Goal: Transaction & Acquisition: Purchase product/service

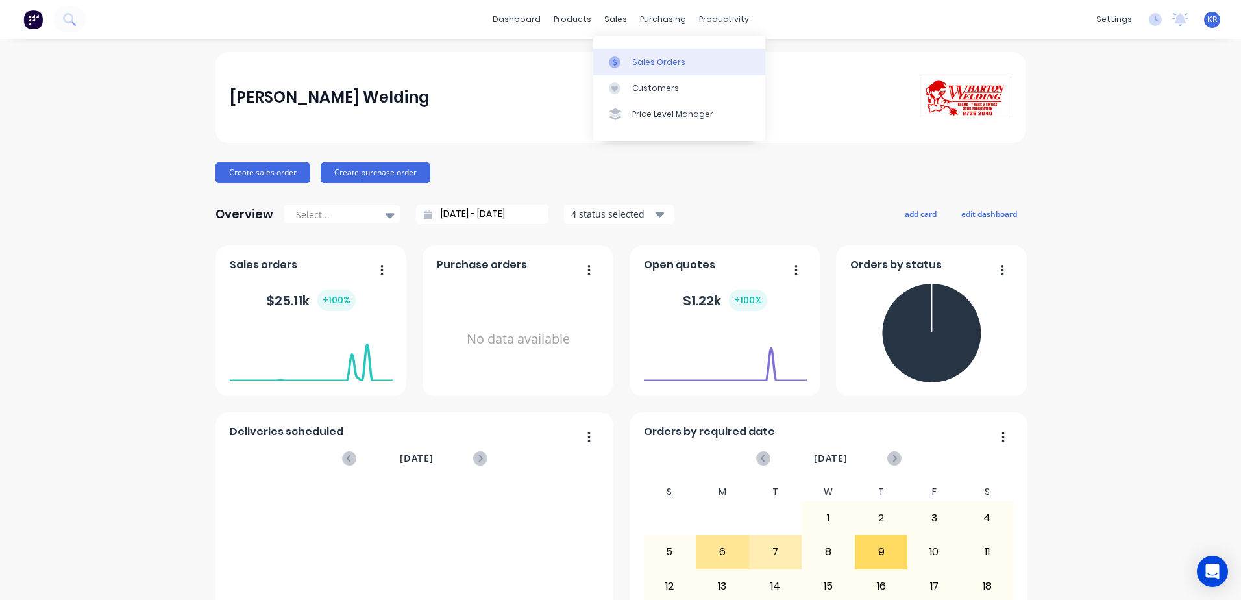
click at [645, 69] on link "Sales Orders" at bounding box center [679, 62] width 172 height 26
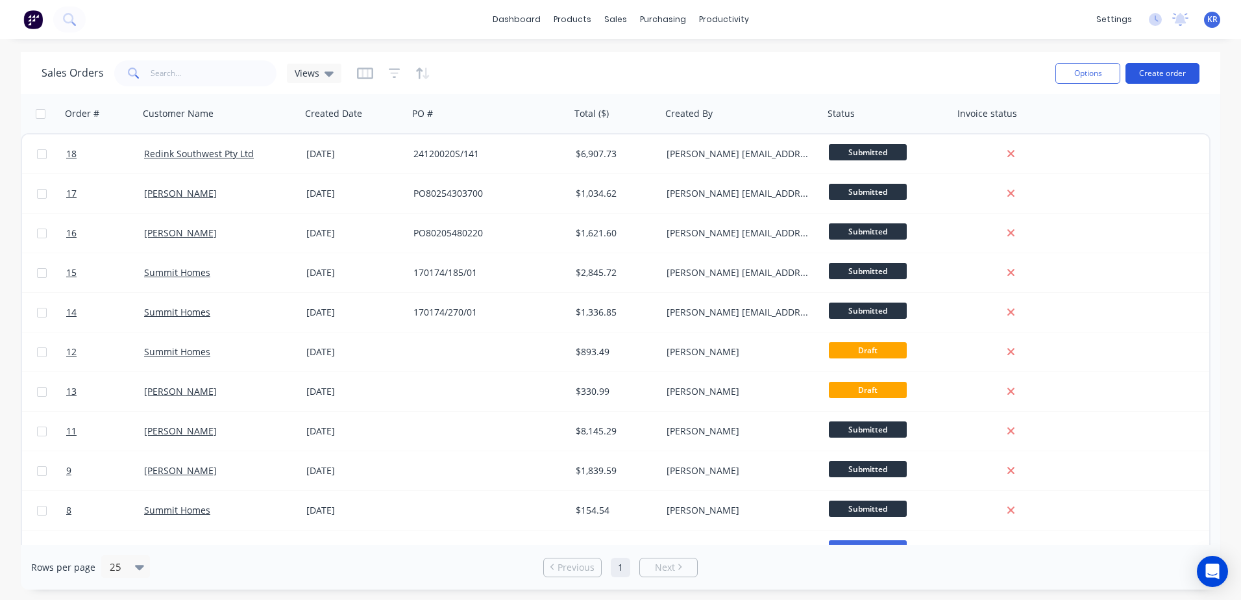
click at [1156, 75] on button "Create order" at bounding box center [1163, 73] width 74 height 21
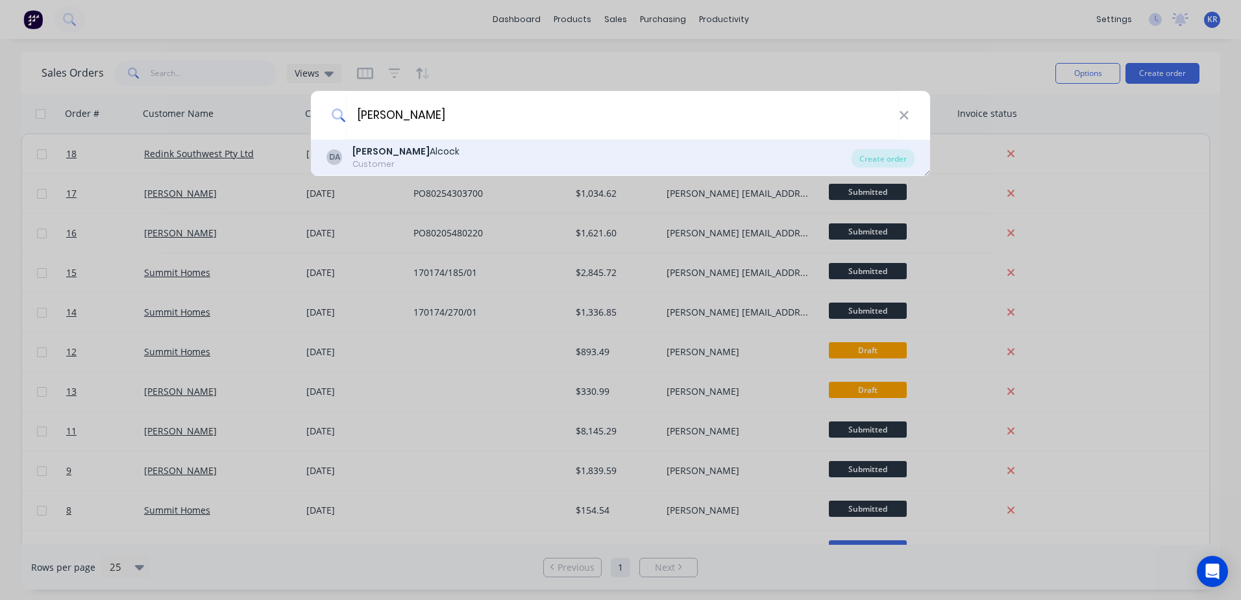
type input "[PERSON_NAME]"
click at [380, 168] on div "Customer" at bounding box center [406, 164] width 107 height 12
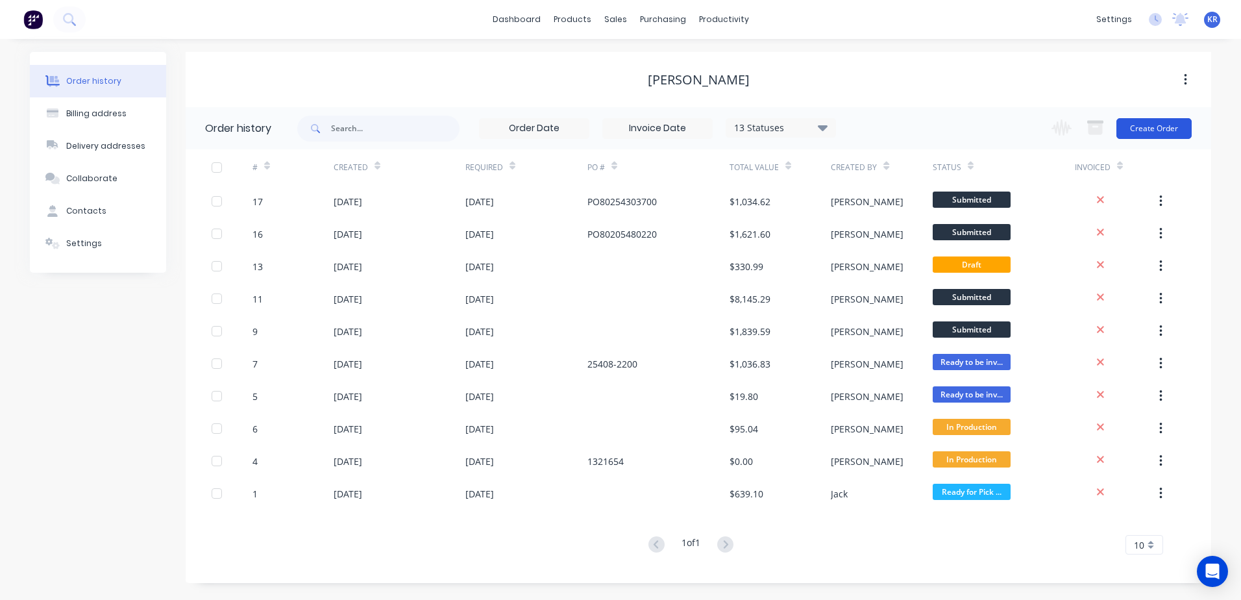
click at [1151, 127] on button "Create Order" at bounding box center [1154, 128] width 75 height 21
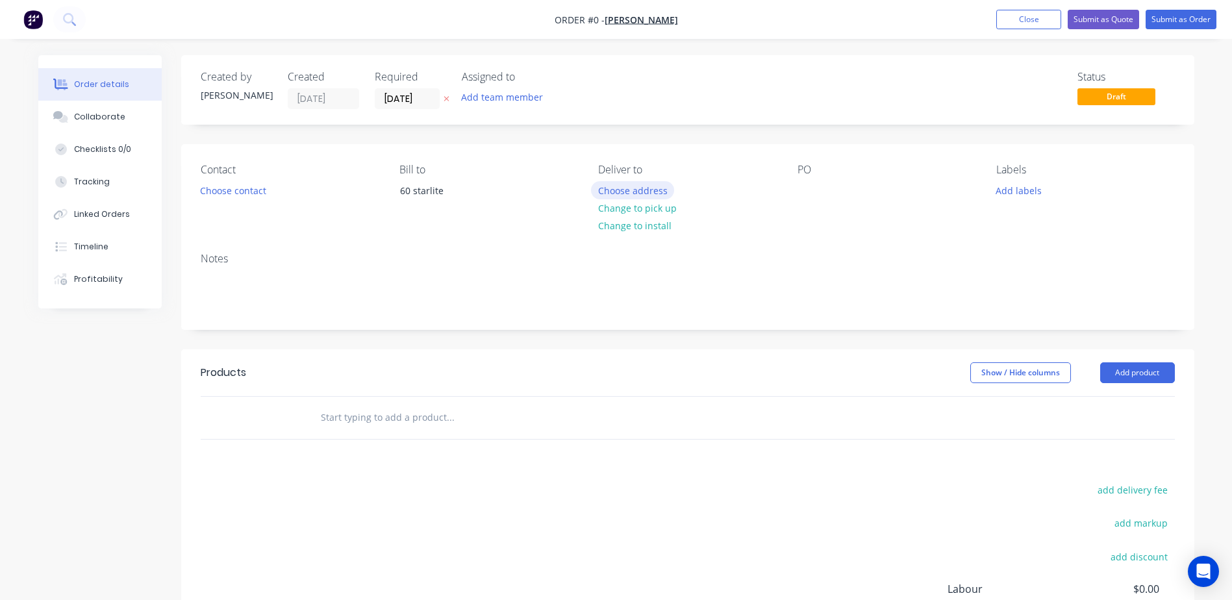
click at [621, 186] on button "Choose address" at bounding box center [632, 190] width 83 height 18
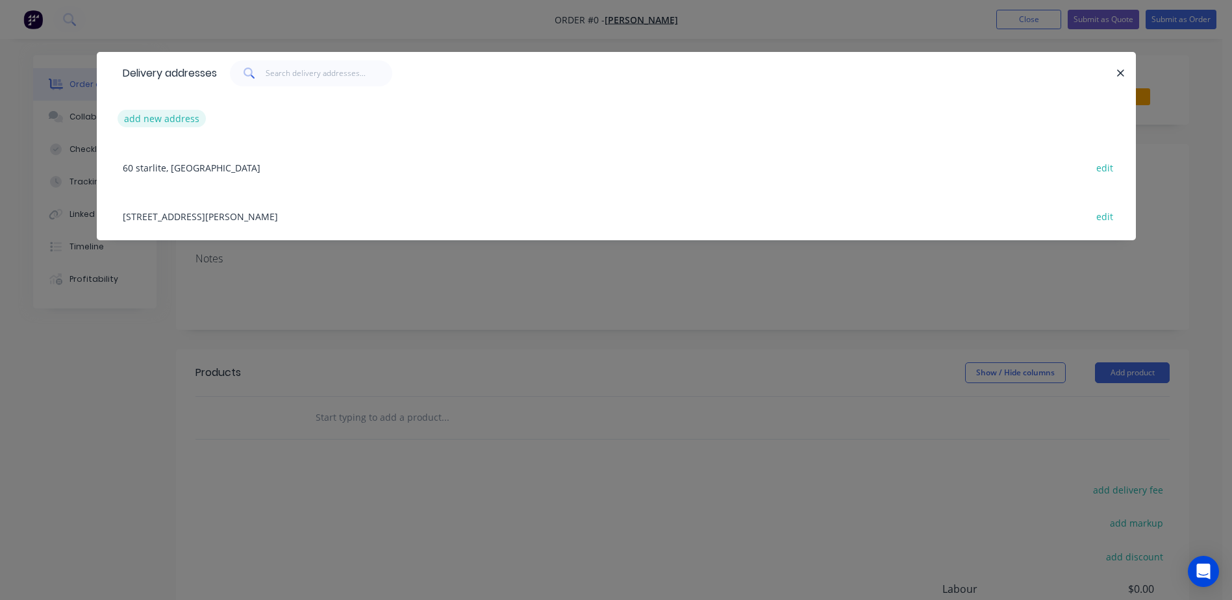
click at [162, 118] on button "add new address" at bounding box center [162, 119] width 89 height 18
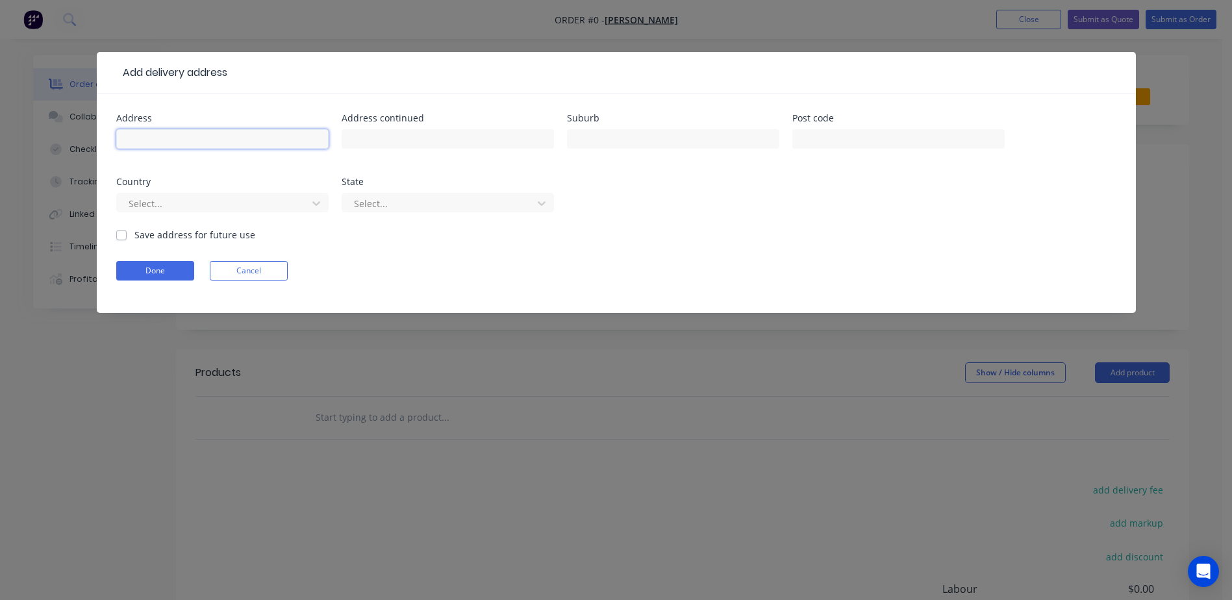
click at [184, 148] on input "text" at bounding box center [222, 138] width 212 height 19
type input "lot 244"
type input "[PERSON_NAME]"
type input "Australind"
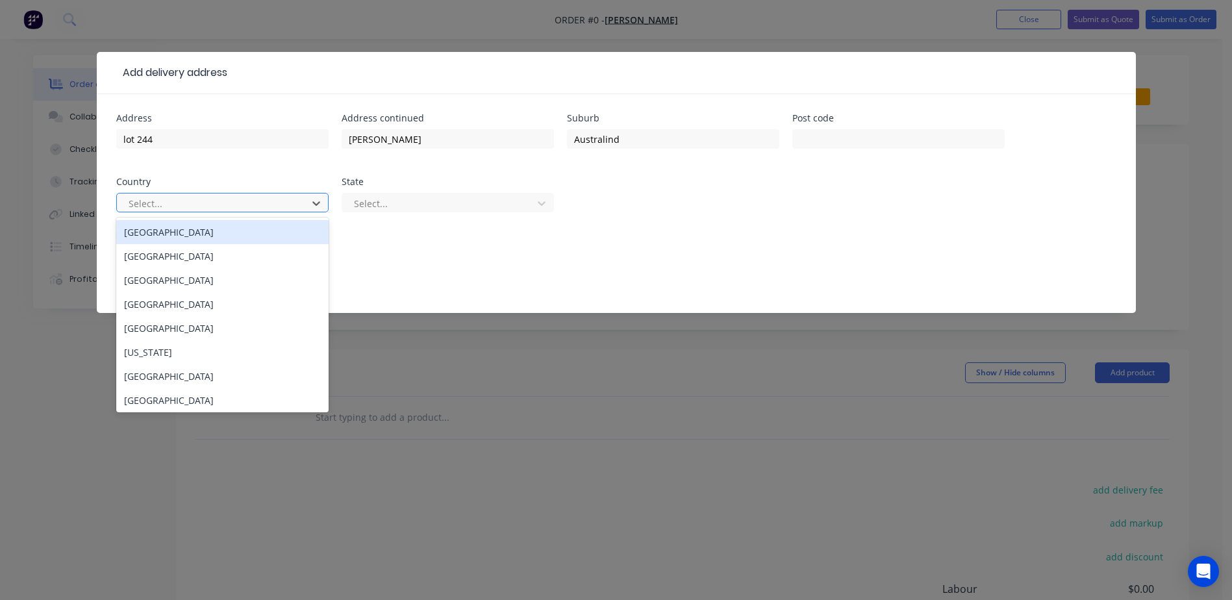
click at [276, 235] on div "[GEOGRAPHIC_DATA]" at bounding box center [222, 232] width 212 height 24
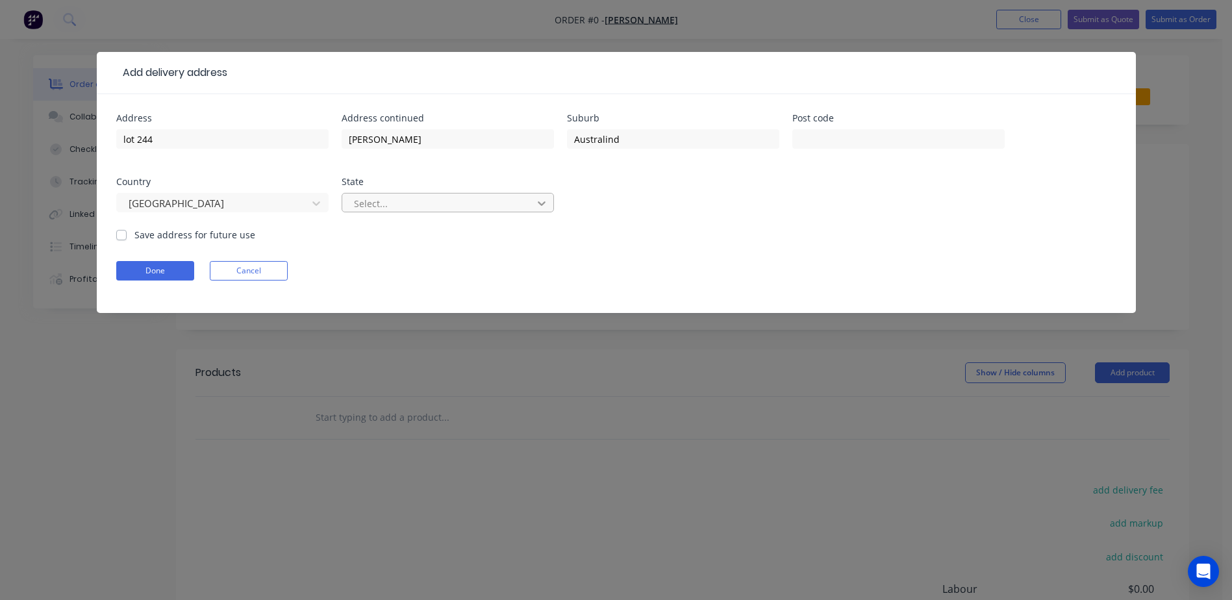
click at [543, 204] on icon at bounding box center [542, 203] width 8 height 5
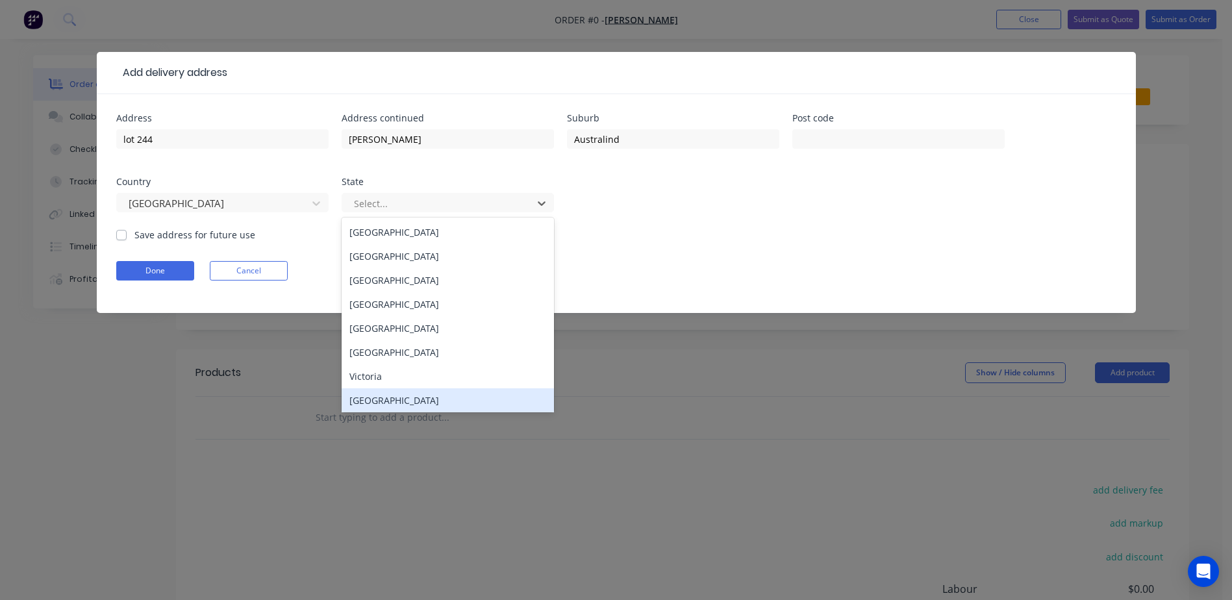
click at [436, 405] on div "[GEOGRAPHIC_DATA]" at bounding box center [447, 400] width 212 height 24
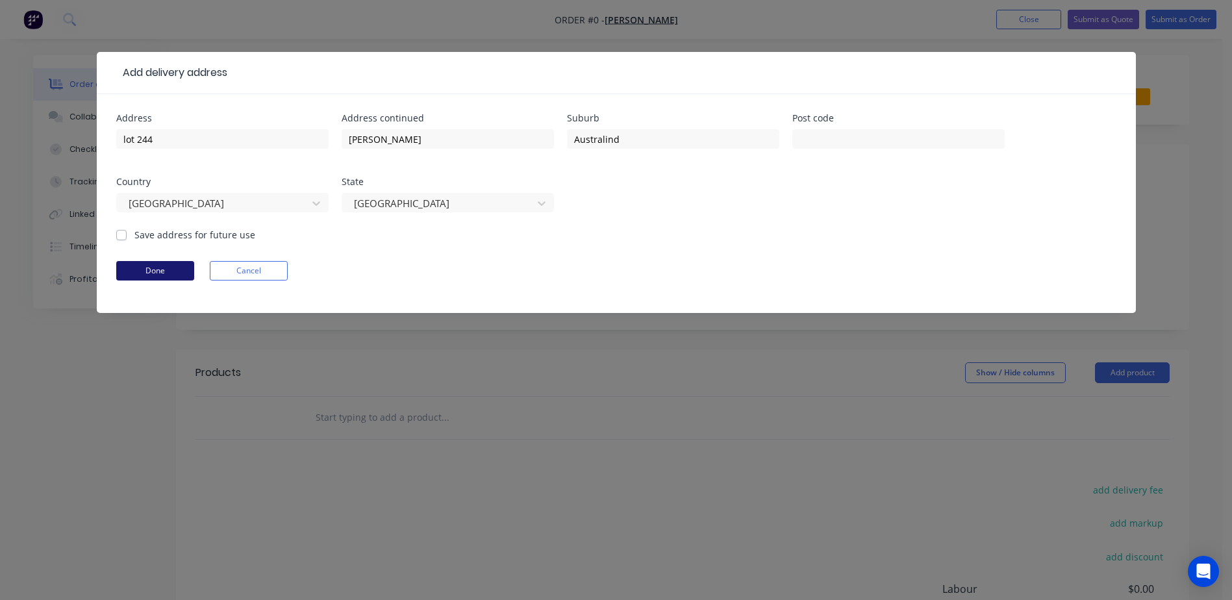
click at [137, 274] on button "Done" at bounding box center [155, 270] width 78 height 19
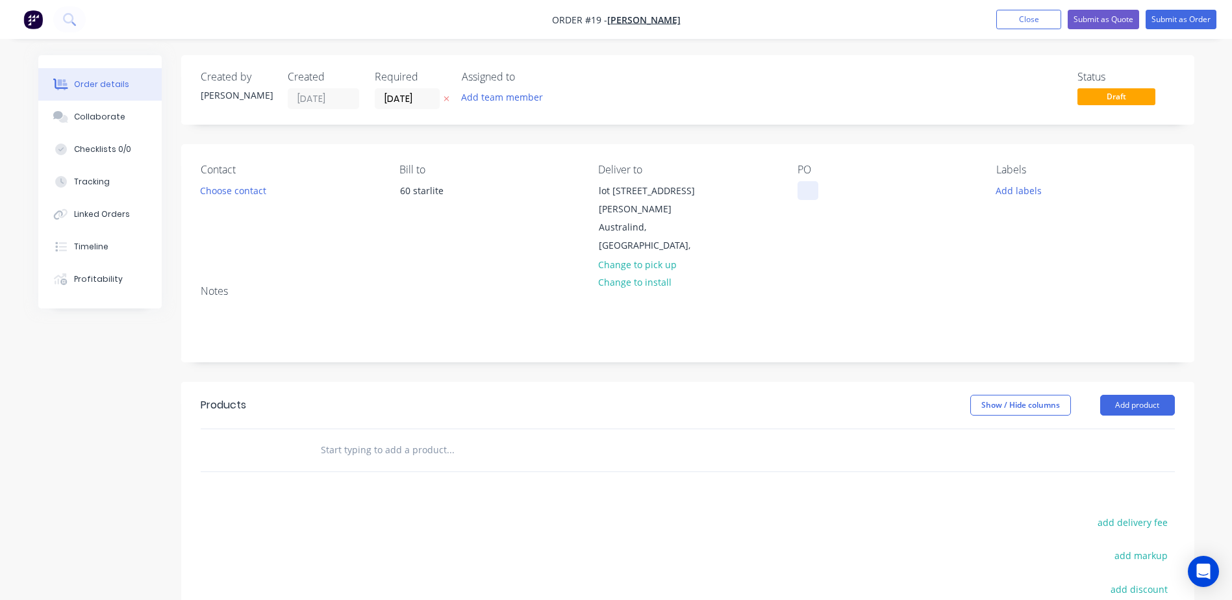
click at [813, 182] on div at bounding box center [807, 190] width 21 height 19
click at [352, 437] on input "text" at bounding box center [450, 450] width 260 height 26
type input "td"
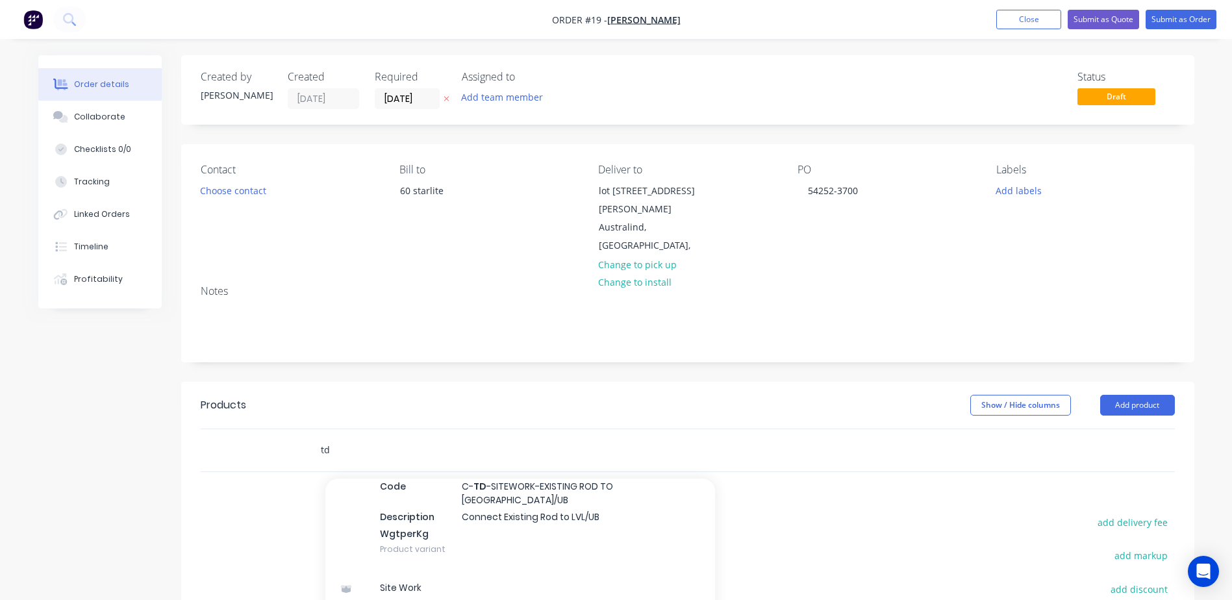
scroll to position [390, 0]
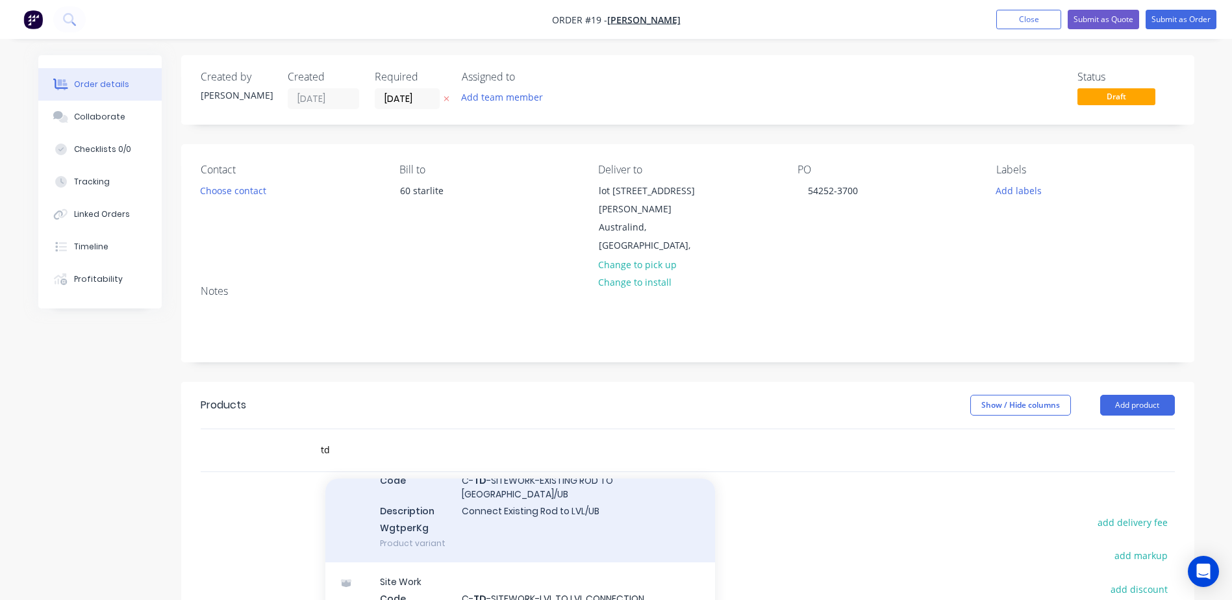
click at [534, 500] on div "Site Work Code C- TD -SITEWORK-EXISTING ROD TO [GEOGRAPHIC_DATA]/UB Description…" at bounding box center [520, 503] width 390 height 118
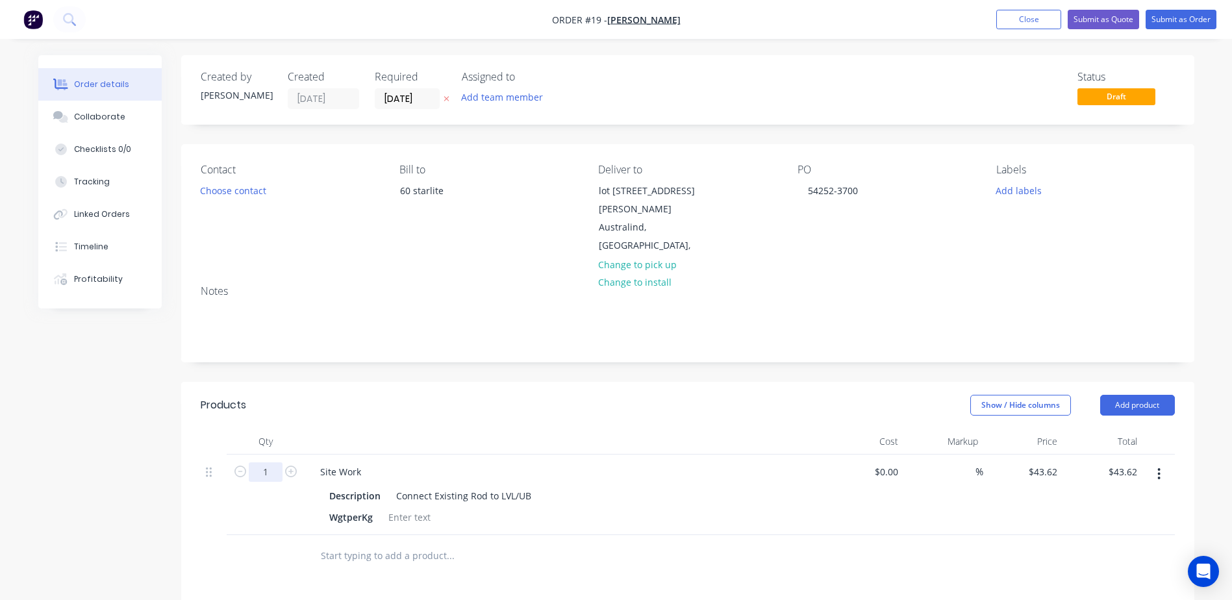
click at [266, 462] on input "1" at bounding box center [266, 471] width 34 height 19
type input "20"
type input "$872.40"
click at [354, 543] on input "text" at bounding box center [450, 556] width 260 height 26
type input "td"
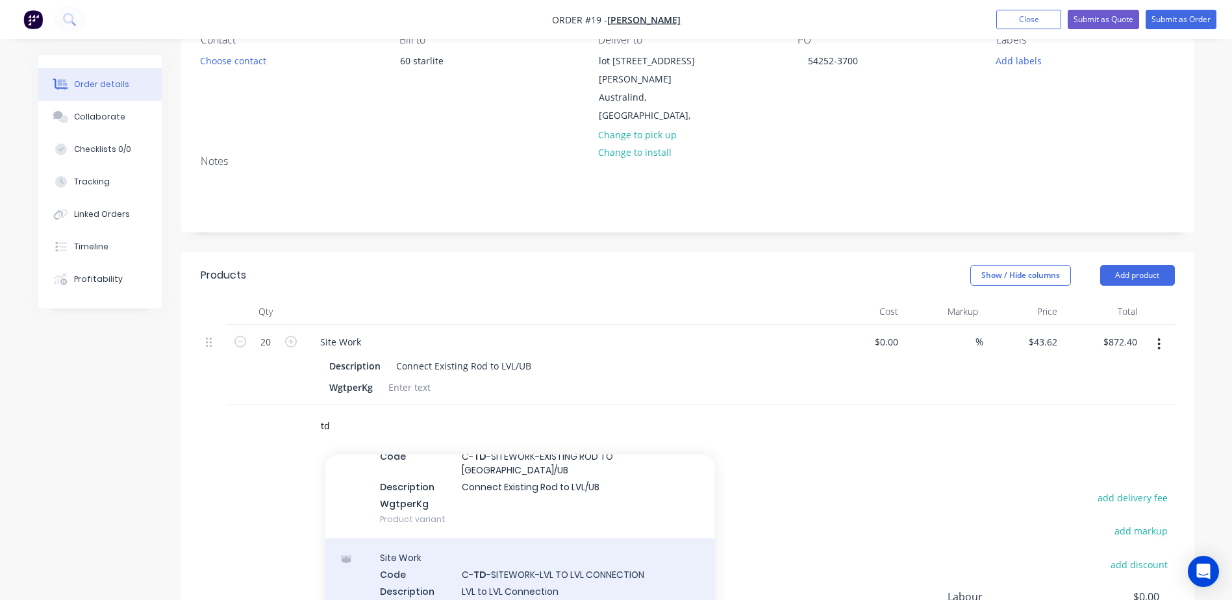
click at [565, 563] on div "Site Work Code C- TD -SITEWORK-LVL TO LVL CONNECTION Description LVL to LVL Con…" at bounding box center [520, 590] width 390 height 105
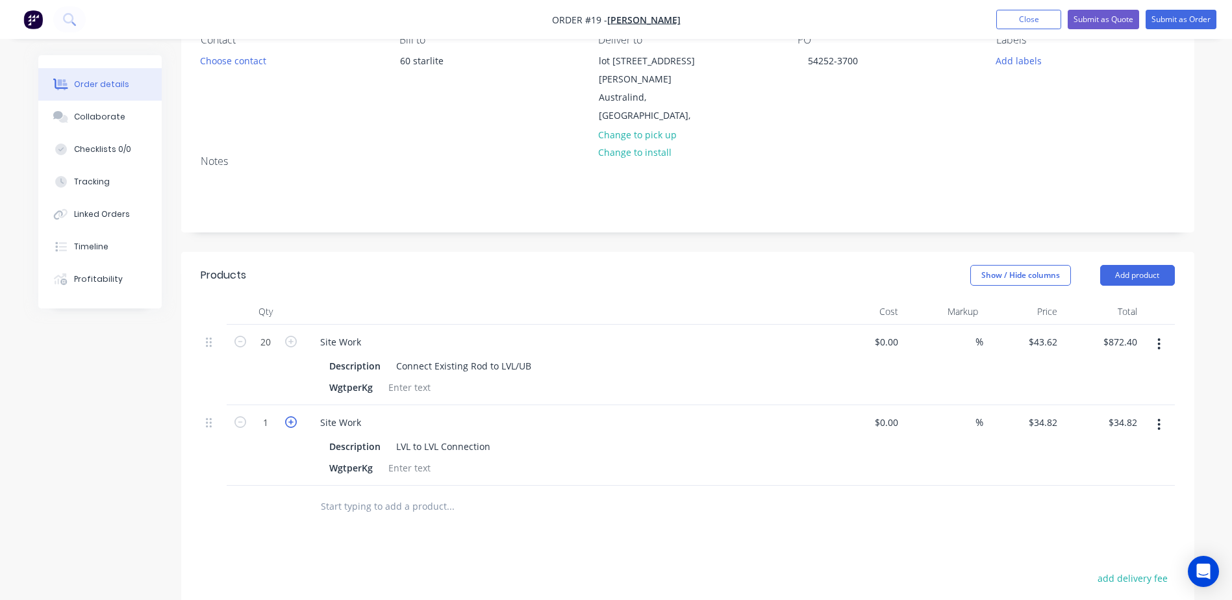
click at [292, 416] on icon "button" at bounding box center [291, 422] width 12 height 12
type input "2"
type input "$69.64"
click at [397, 493] on input "text" at bounding box center [450, 506] width 260 height 26
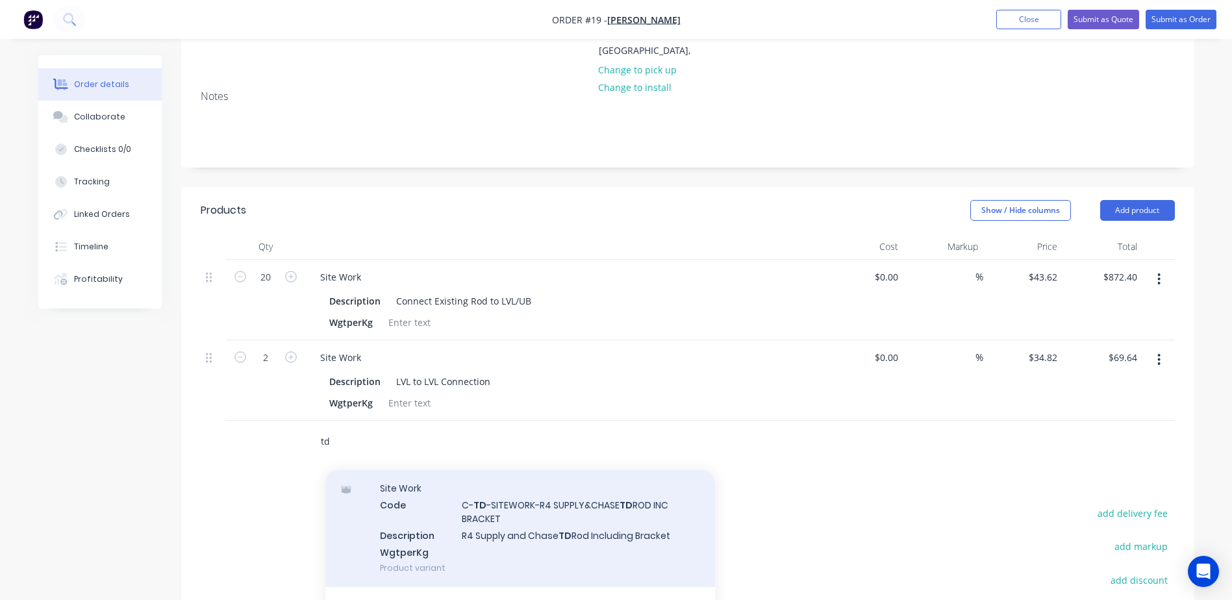
scroll to position [1104, 0]
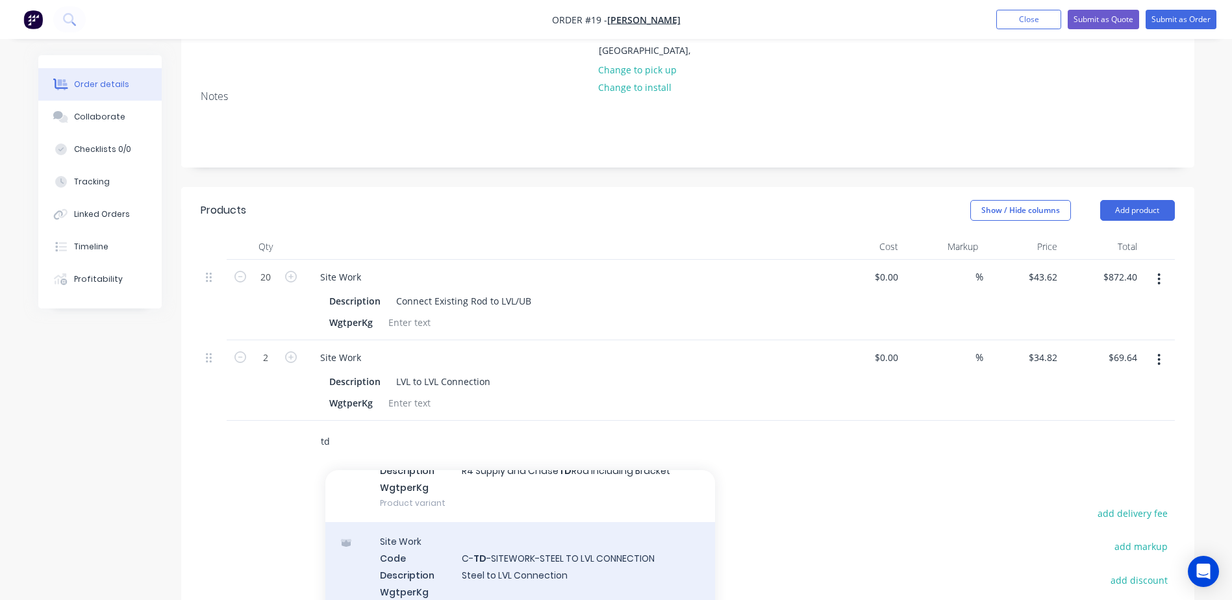
type input "td"
click at [479, 534] on div "Site Work Code C- TD -SITEWORK-STEEL TO LVL CONNECTION Description Steel to LVL…" at bounding box center [520, 574] width 390 height 105
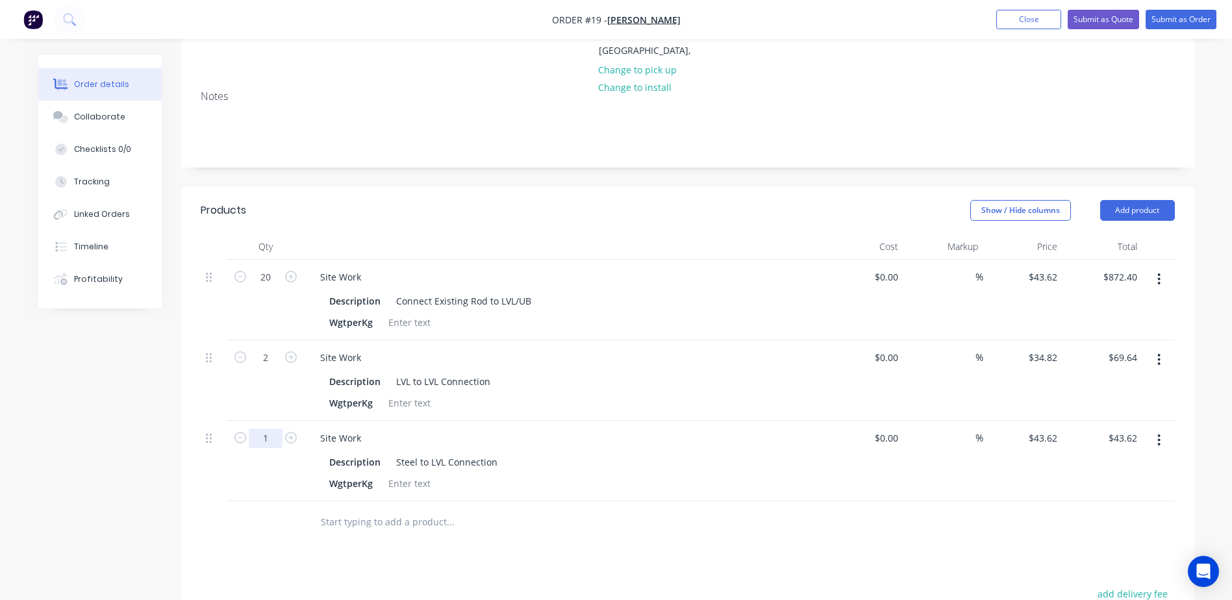
click at [273, 428] on input "1" at bounding box center [266, 437] width 34 height 19
type input "6"
type input "$261.72"
click at [361, 516] on input "text" at bounding box center [450, 522] width 260 height 26
type input "td"
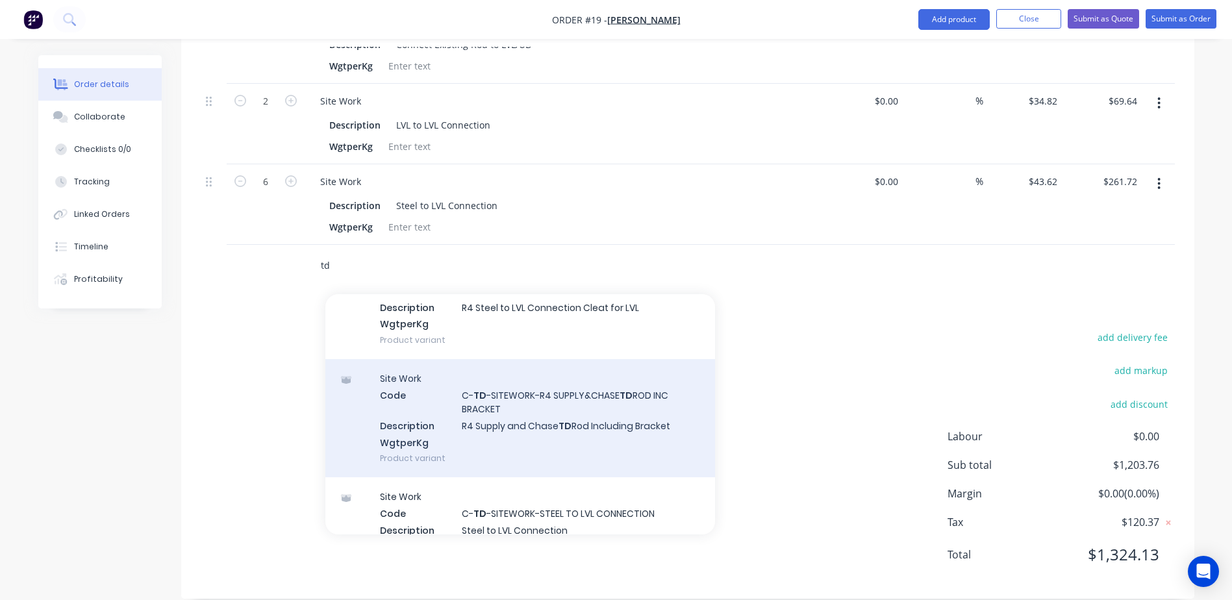
scroll to position [974, 0]
click at [548, 386] on div "Site Work Code C- TD -SITEWORK-R4 SUPPLY&CHASE TD ROD INC BRACKET Description R…" at bounding box center [520, 417] width 390 height 118
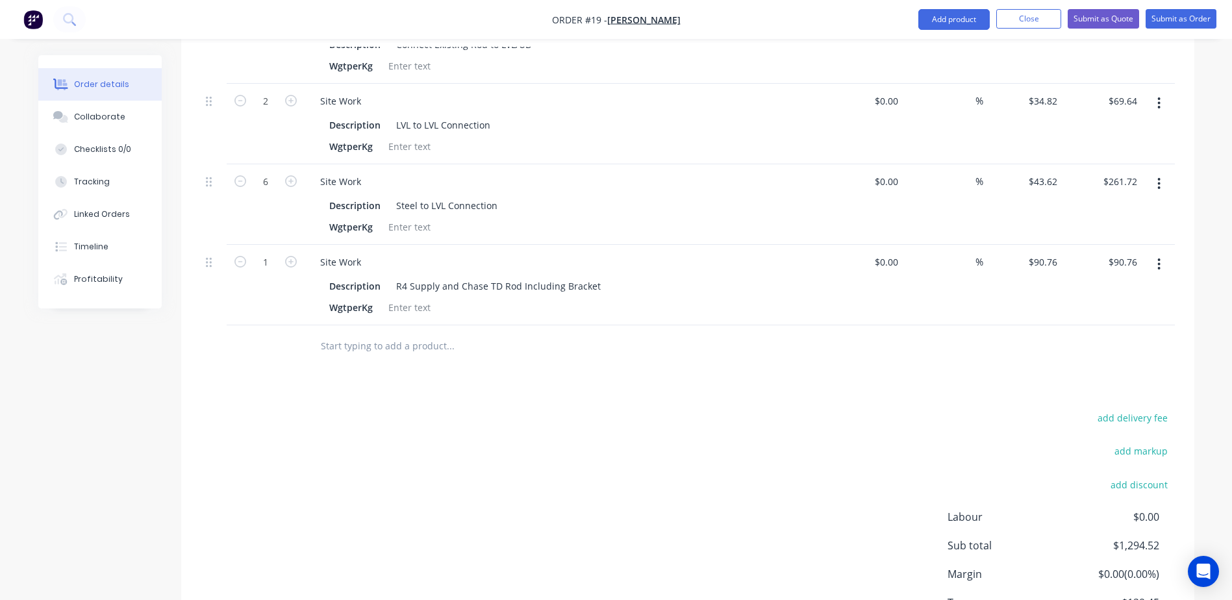
click at [1156, 253] on button "button" at bounding box center [1158, 264] width 31 height 23
click at [1096, 367] on div "Delete" at bounding box center [1113, 376] width 100 height 19
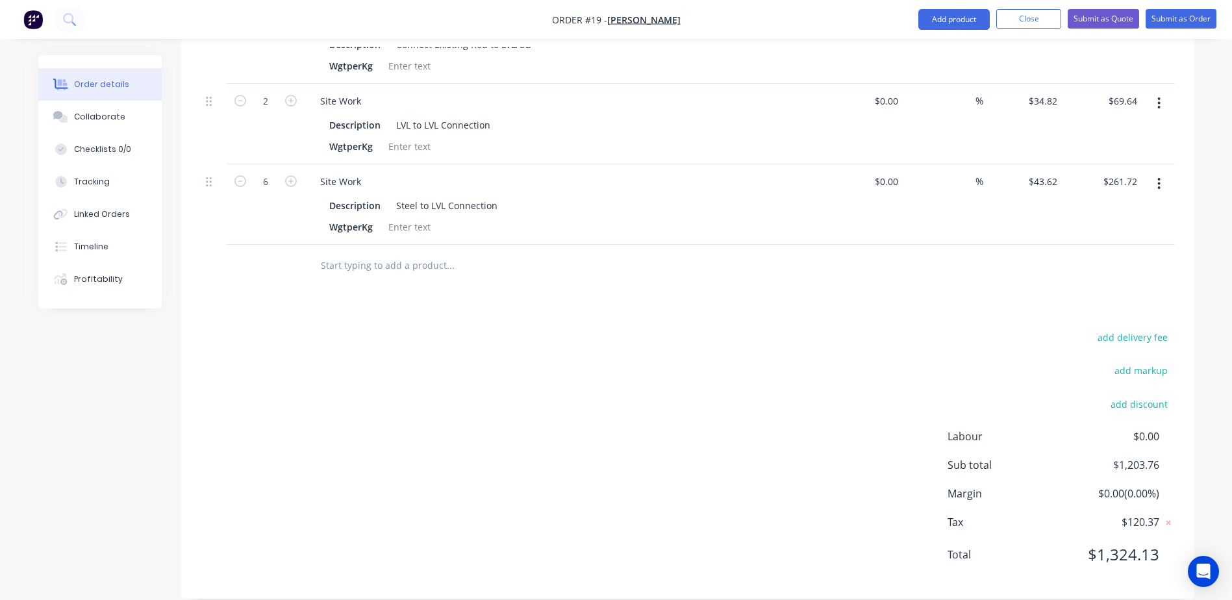
click at [386, 256] on input "text" at bounding box center [450, 266] width 260 height 26
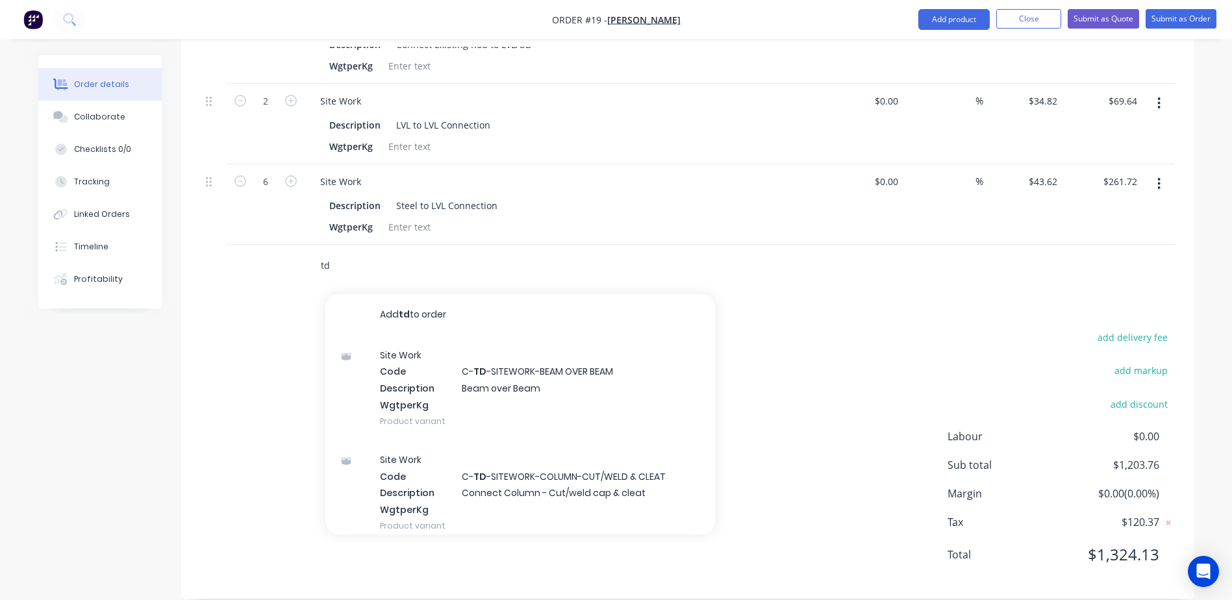
type input "td"
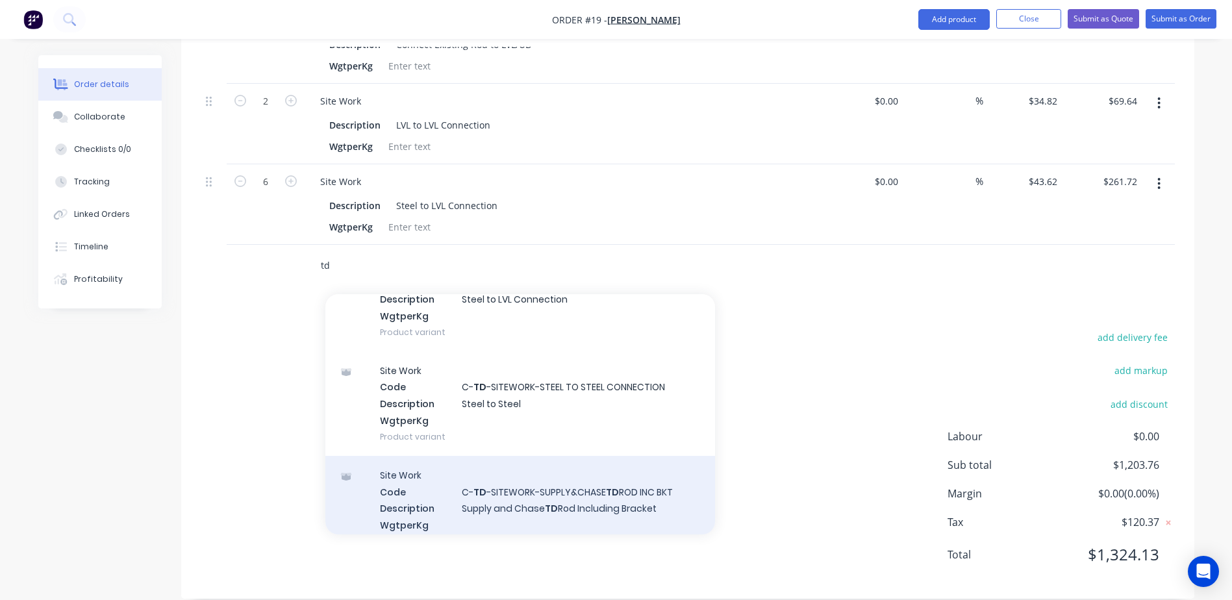
scroll to position [1233, 0]
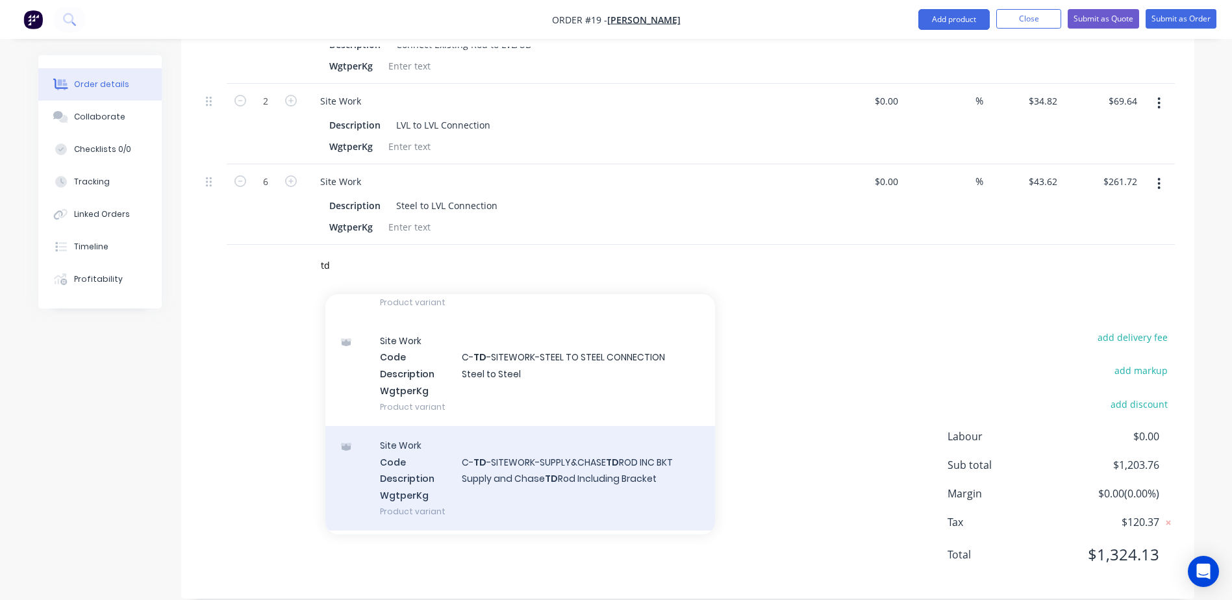
click at [525, 427] on div "Site Work Code C- TD -SITEWORK-SUPPLY&CHASE TD ROD INC BKT Description Supply a…" at bounding box center [520, 478] width 390 height 105
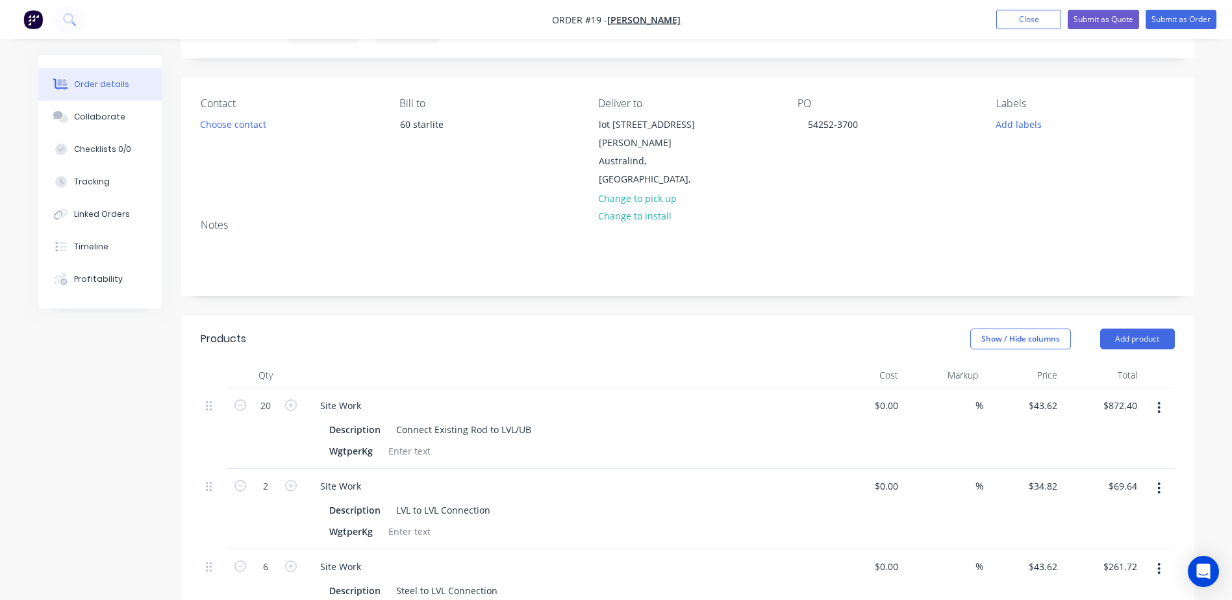
scroll to position [0, 0]
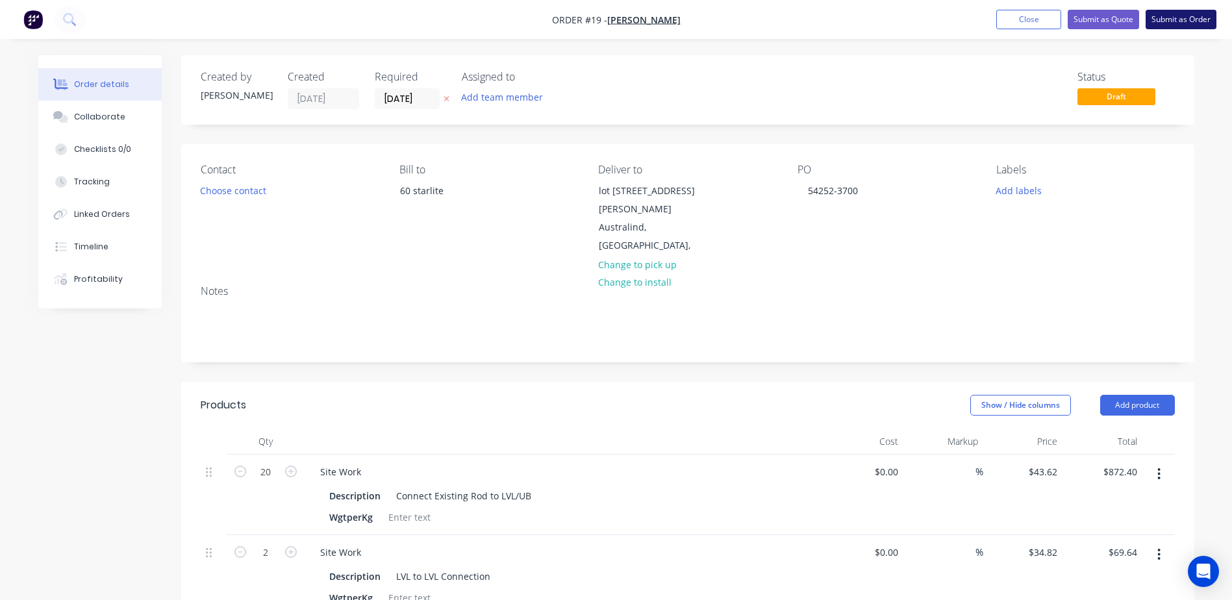
click at [1178, 23] on button "Submit as Order" at bounding box center [1180, 19] width 71 height 19
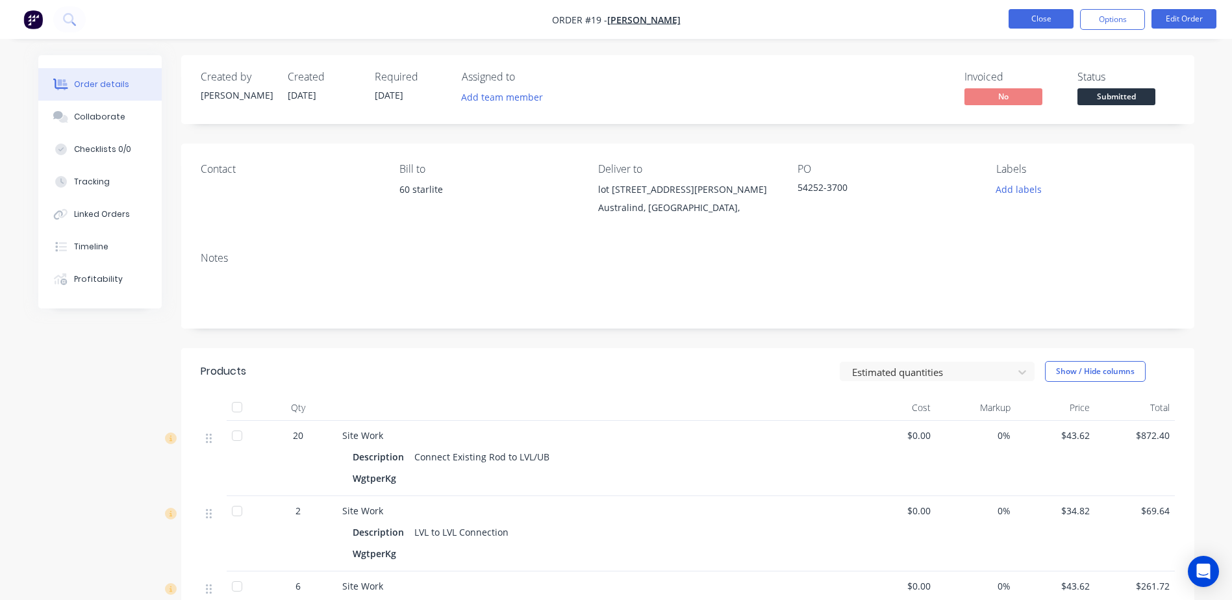
click at [1043, 23] on button "Close" at bounding box center [1040, 18] width 65 height 19
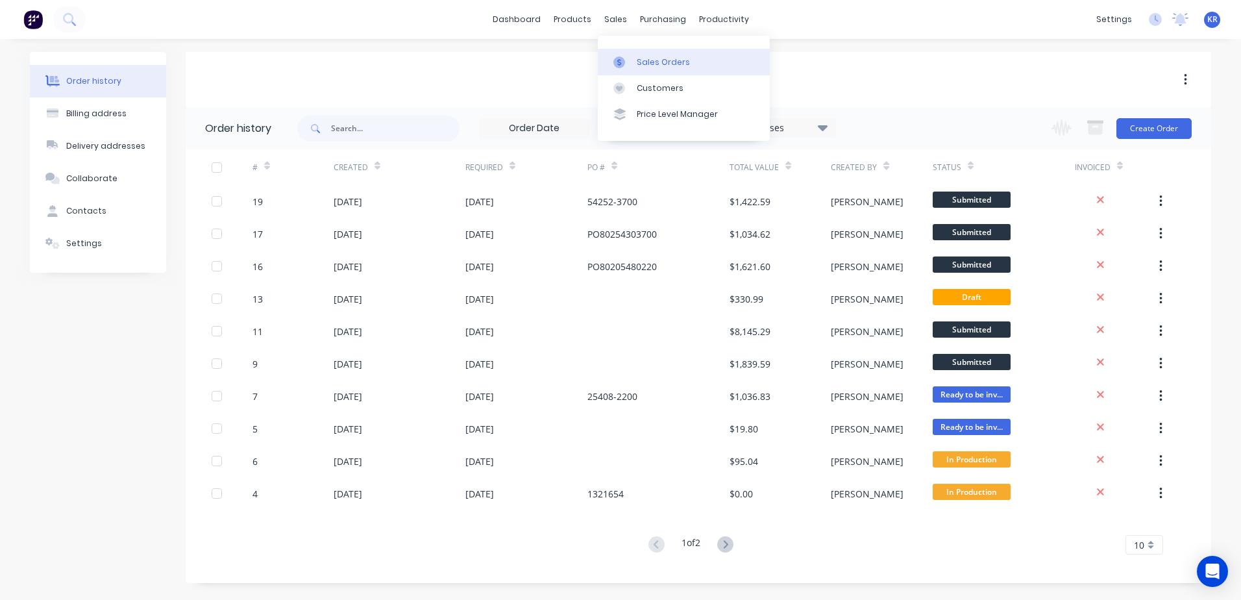
click at [639, 68] on link "Sales Orders" at bounding box center [684, 62] width 172 height 26
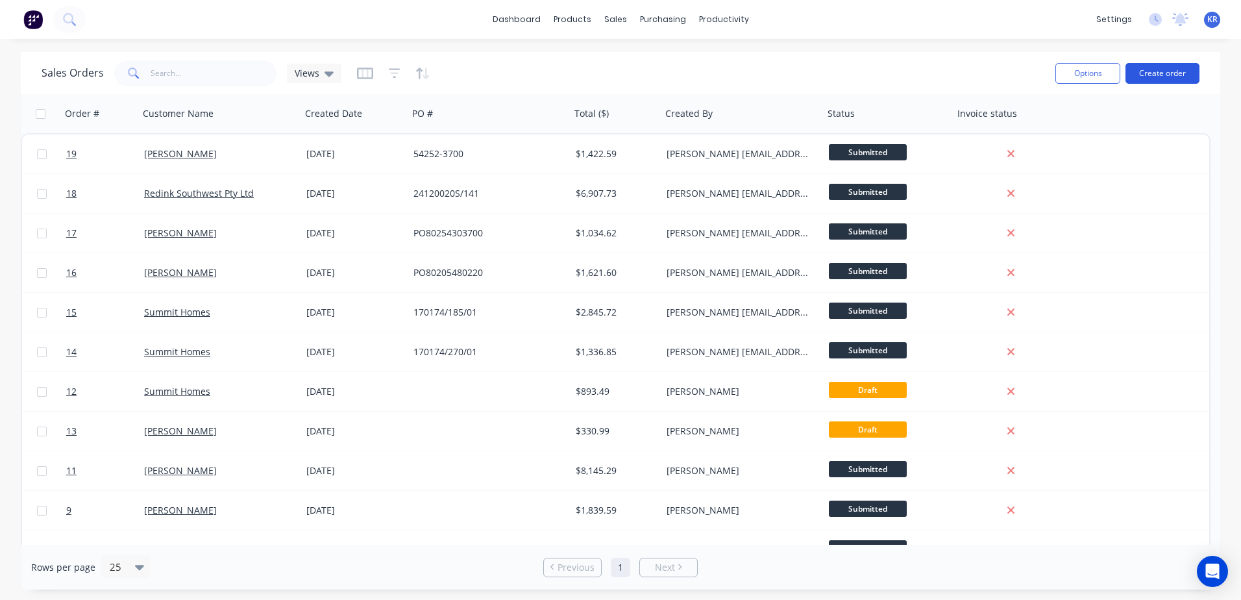
click at [1159, 75] on button "Create order" at bounding box center [1163, 73] width 74 height 21
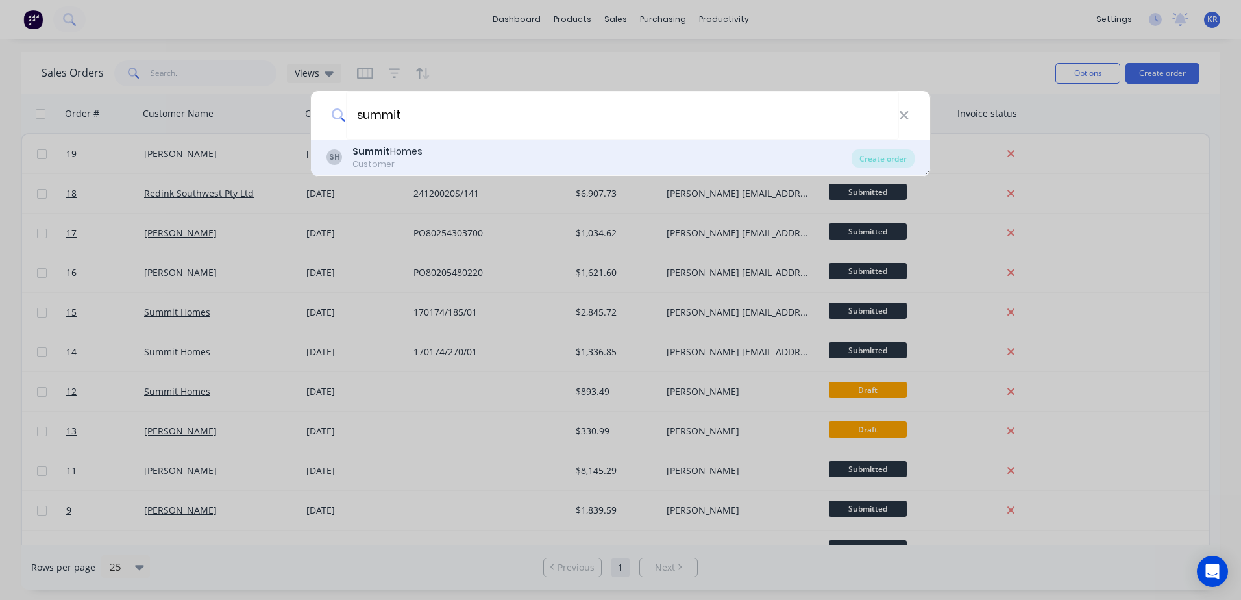
type input "summit"
click at [391, 158] on div "Customer" at bounding box center [388, 164] width 70 height 12
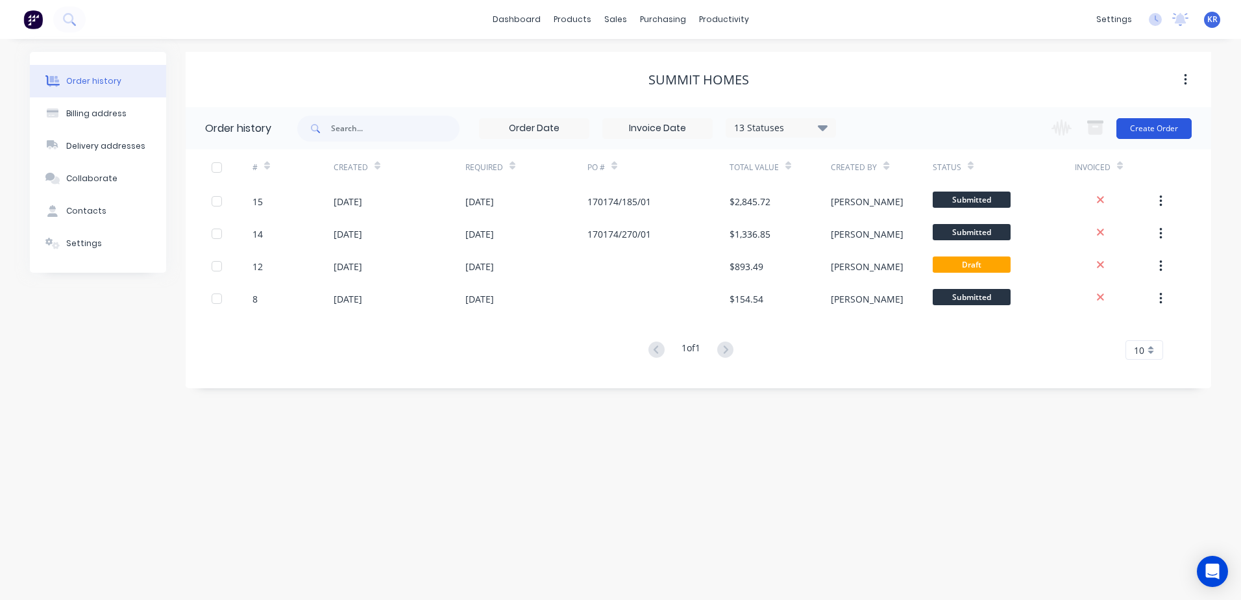
click at [1158, 134] on button "Create Order" at bounding box center [1154, 128] width 75 height 21
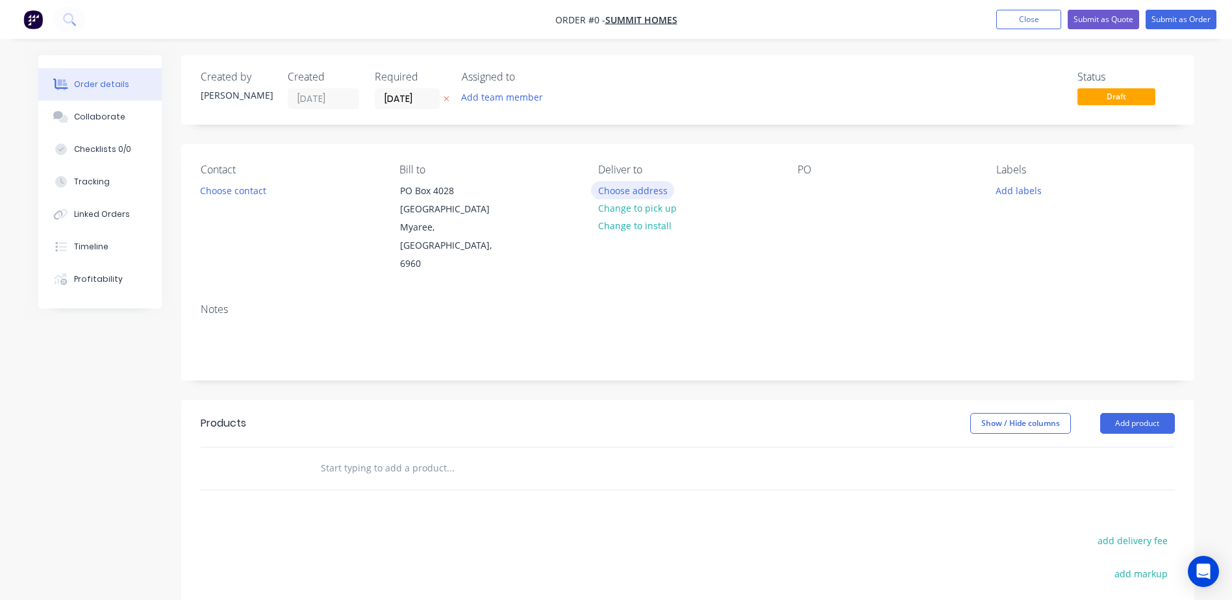
click at [630, 193] on button "Choose address" at bounding box center [632, 190] width 83 height 18
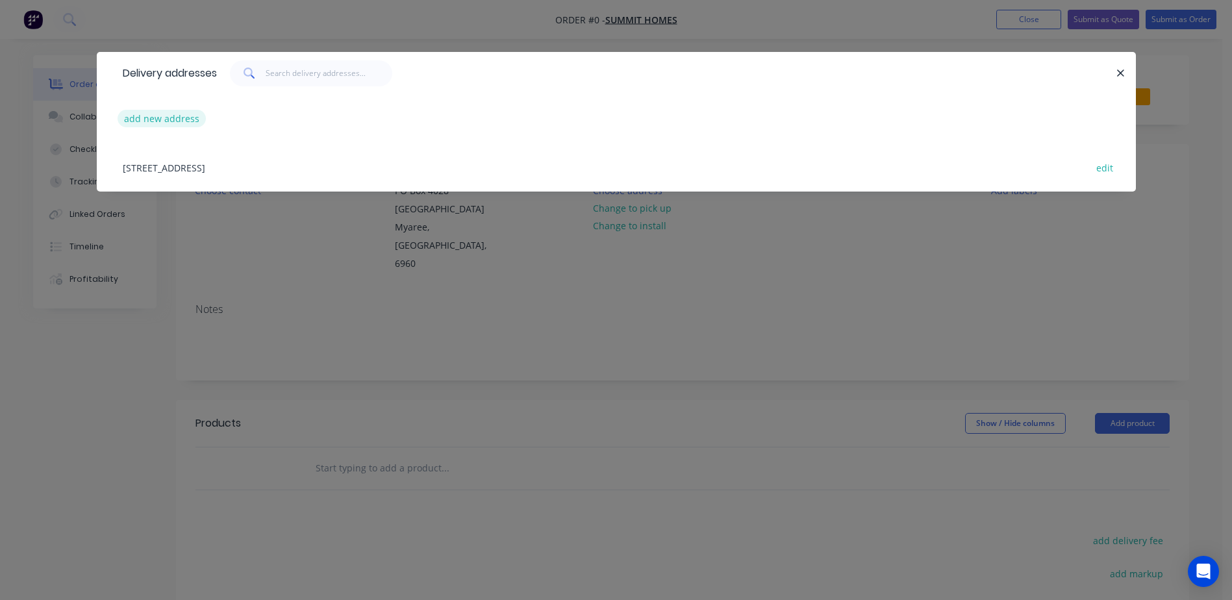
click at [193, 118] on button "add new address" at bounding box center [162, 119] width 89 height 18
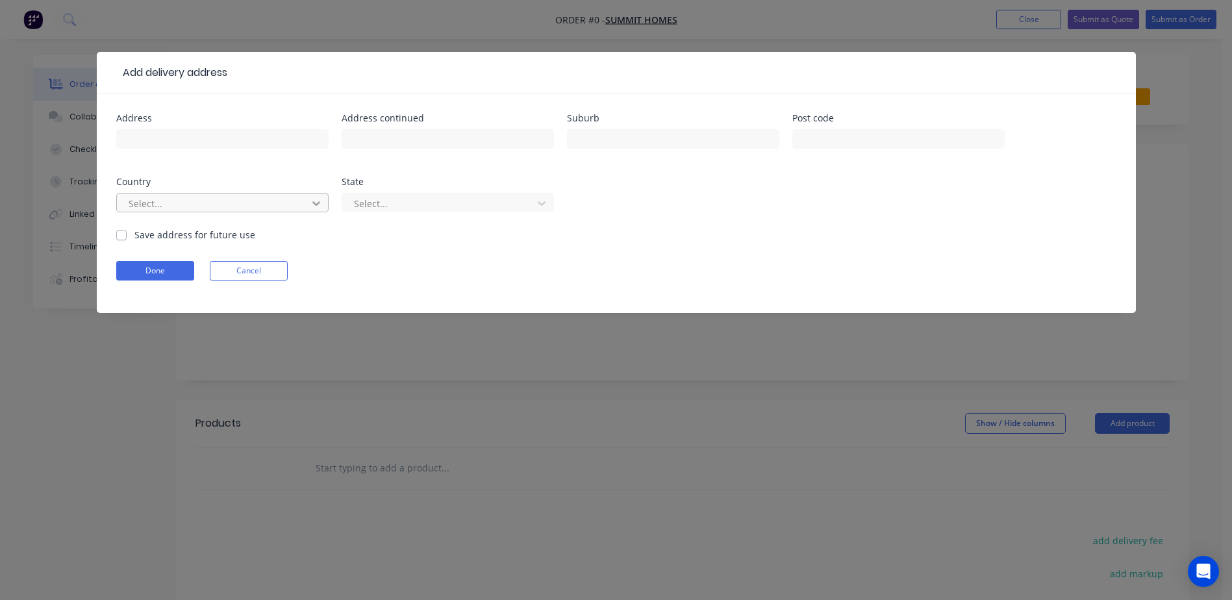
click at [311, 204] on icon at bounding box center [316, 203] width 13 height 13
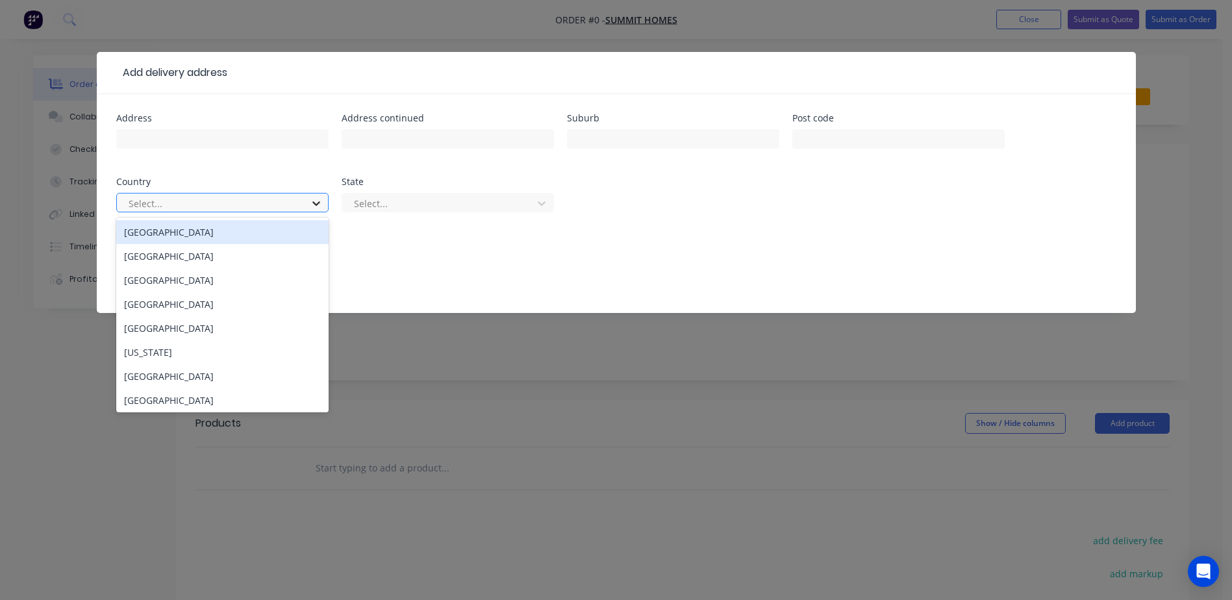
click at [311, 204] on icon at bounding box center [316, 203] width 13 height 13
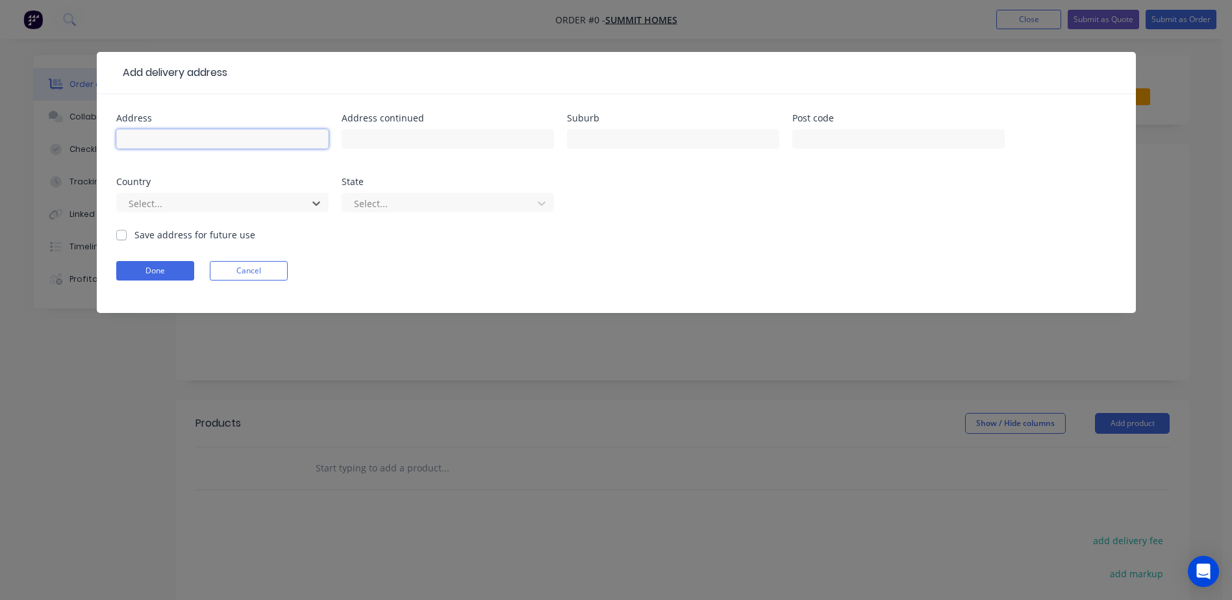
click at [258, 143] on input "text" at bounding box center [222, 138] width 212 height 19
type input "Lot 116 # 5"
click at [410, 140] on input "text" at bounding box center [447, 138] width 212 height 19
type input "r"
type input "Rod Rise"
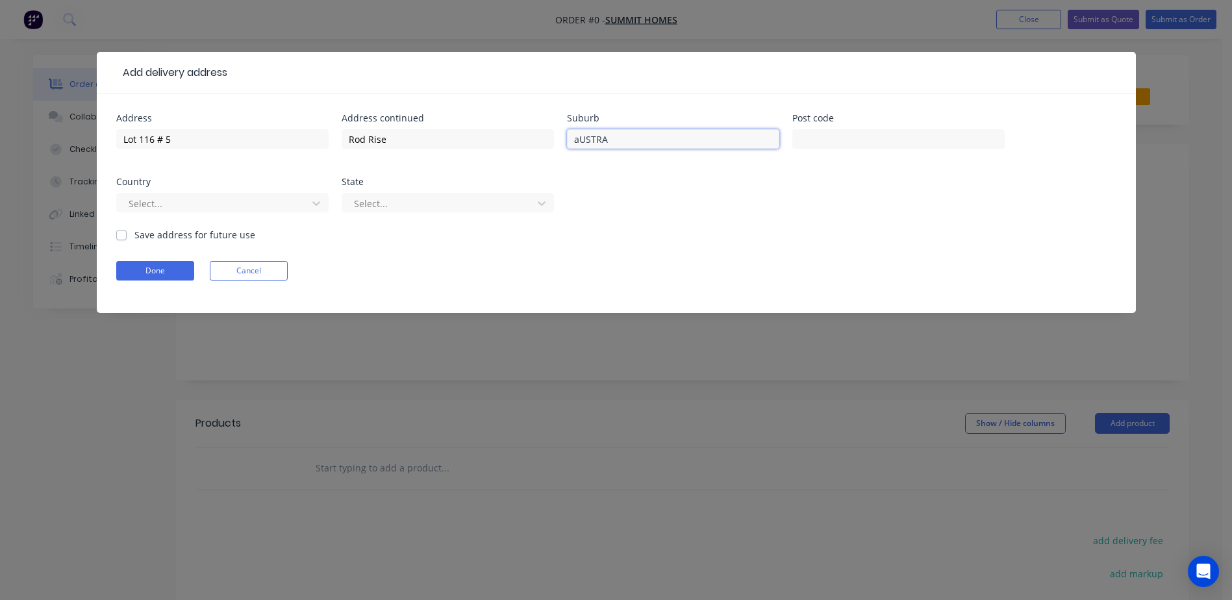
type input "Australind"
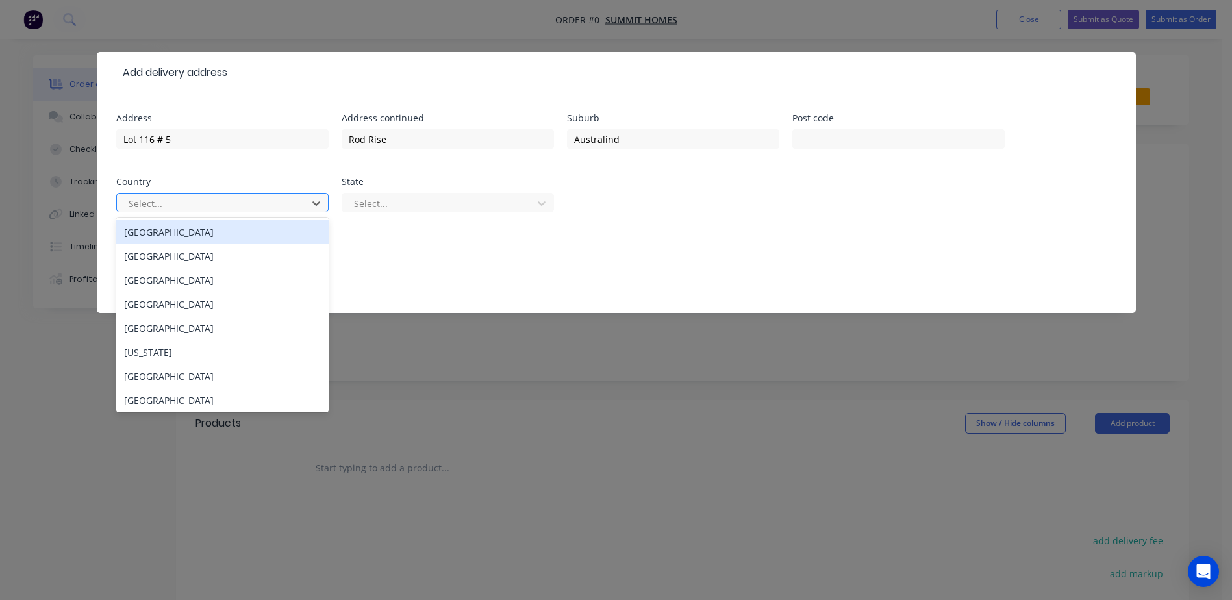
click at [291, 229] on div "[GEOGRAPHIC_DATA]" at bounding box center [222, 232] width 212 height 24
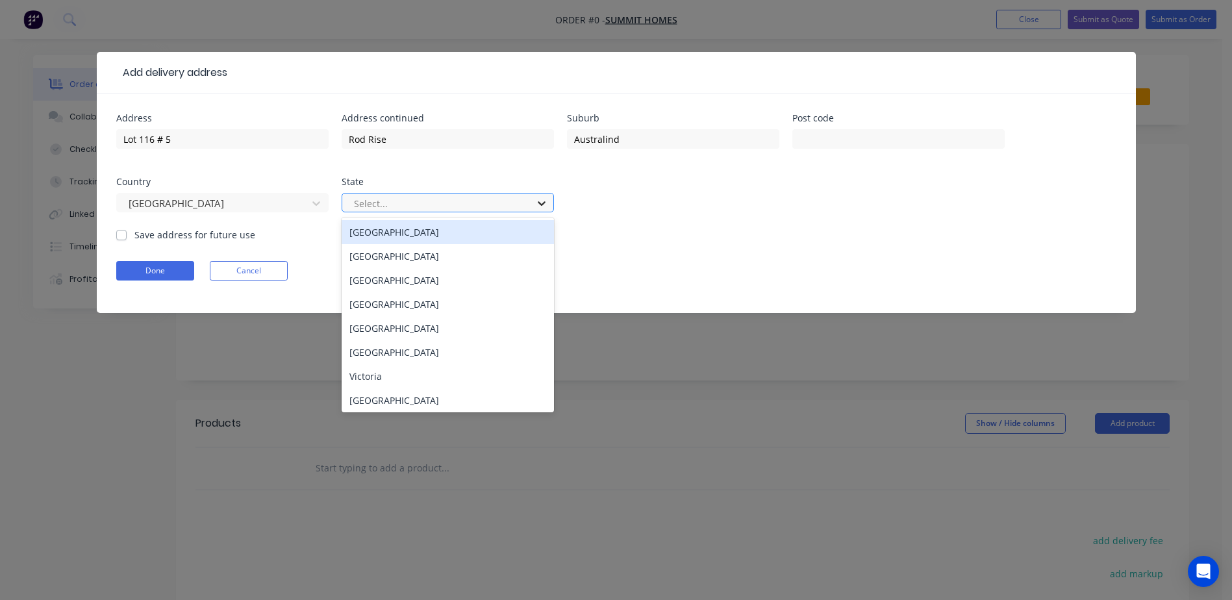
click at [538, 203] on icon at bounding box center [542, 203] width 8 height 5
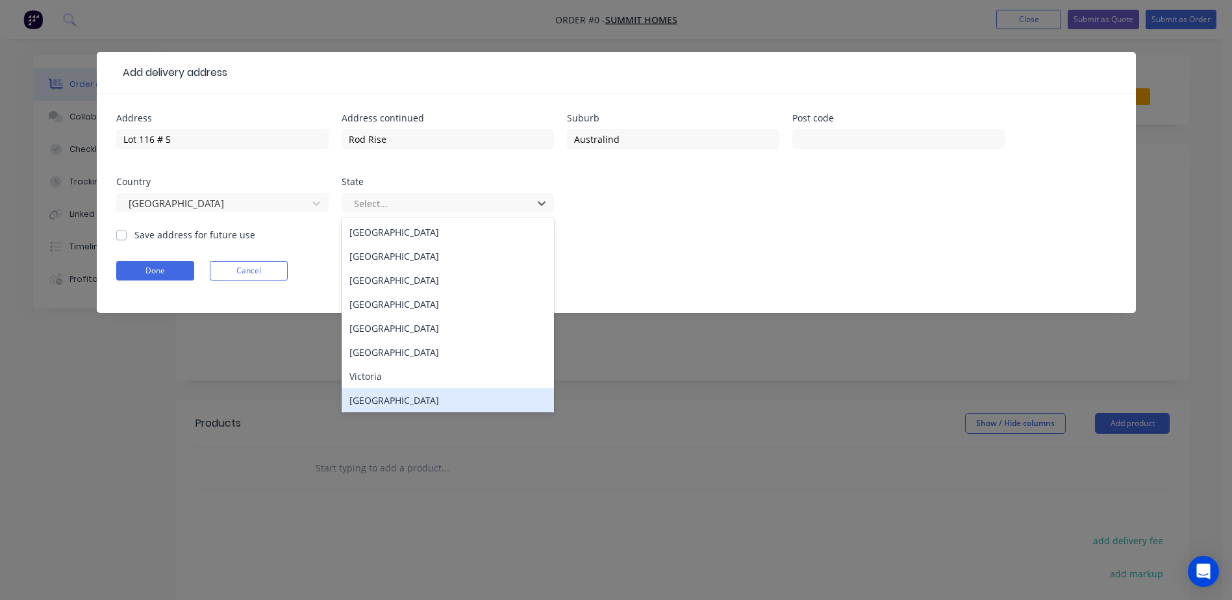
click at [386, 408] on div "[GEOGRAPHIC_DATA]" at bounding box center [447, 400] width 212 height 24
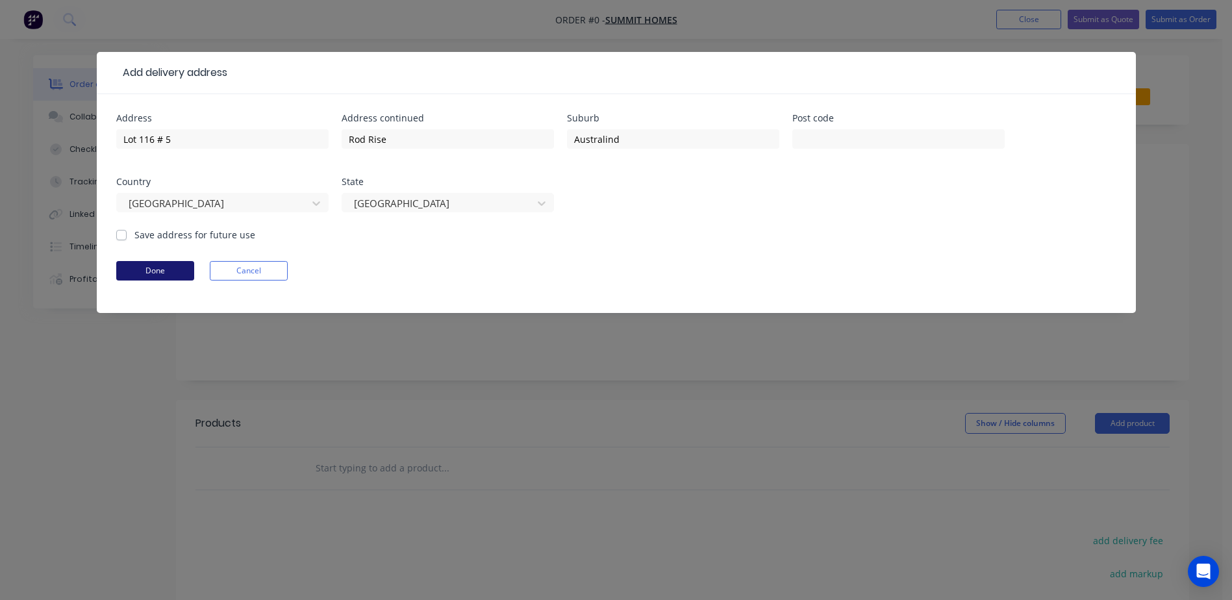
click at [134, 264] on button "Done" at bounding box center [155, 270] width 78 height 19
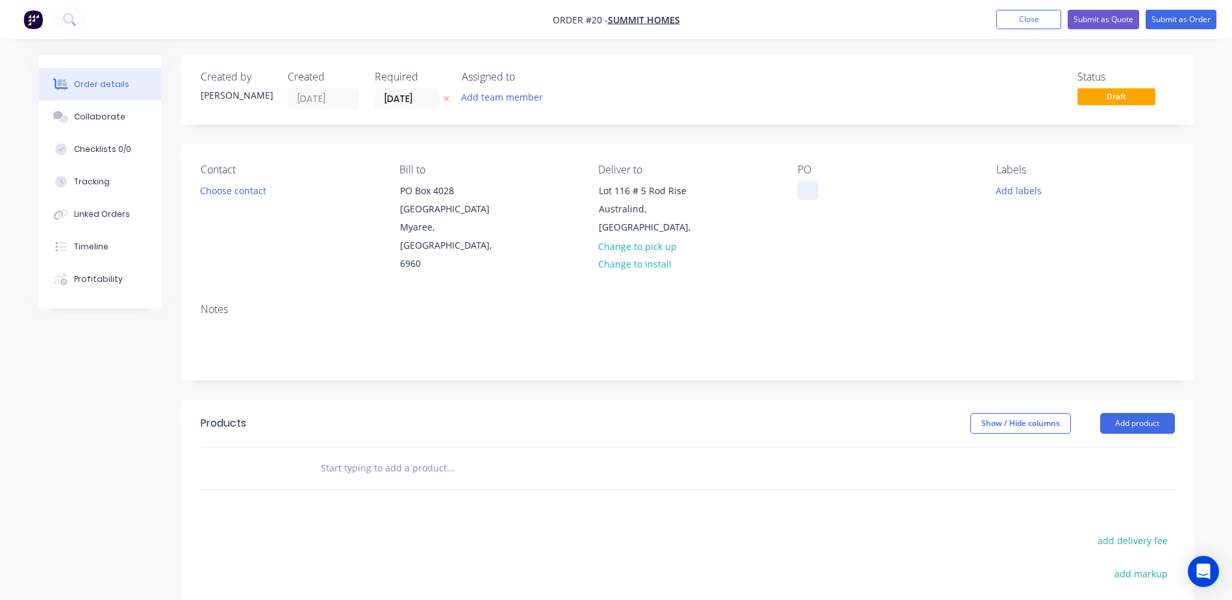
click at [809, 188] on div at bounding box center [807, 190] width 21 height 19
click at [425, 455] on input "text" at bounding box center [450, 468] width 260 height 26
click at [326, 456] on input "text" at bounding box center [450, 468] width 260 height 26
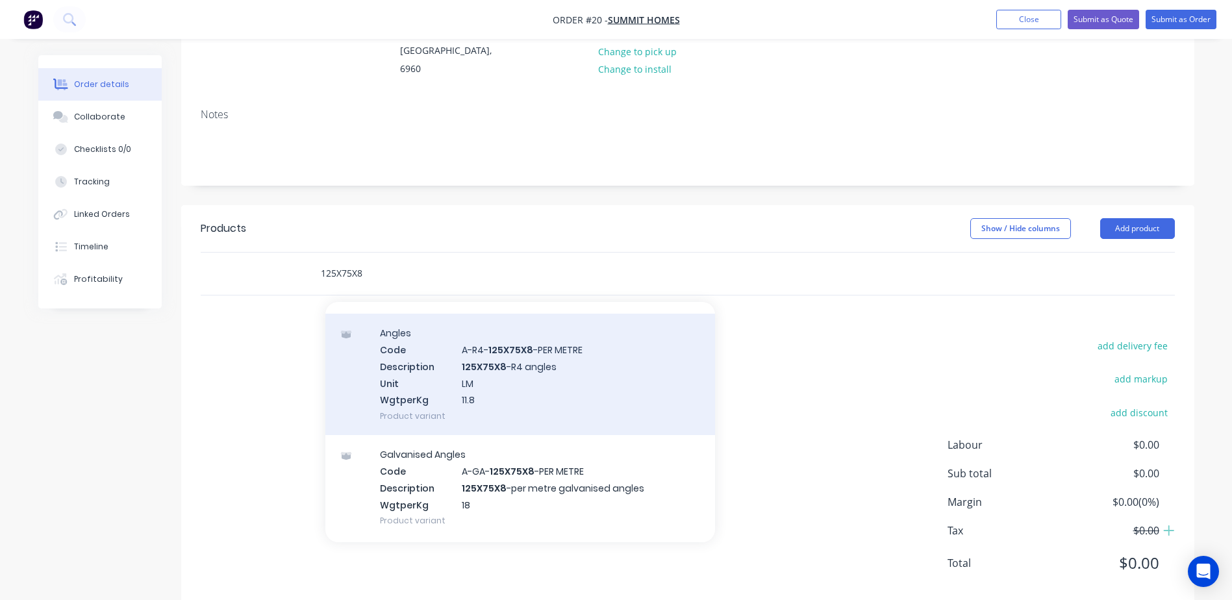
scroll to position [325, 0]
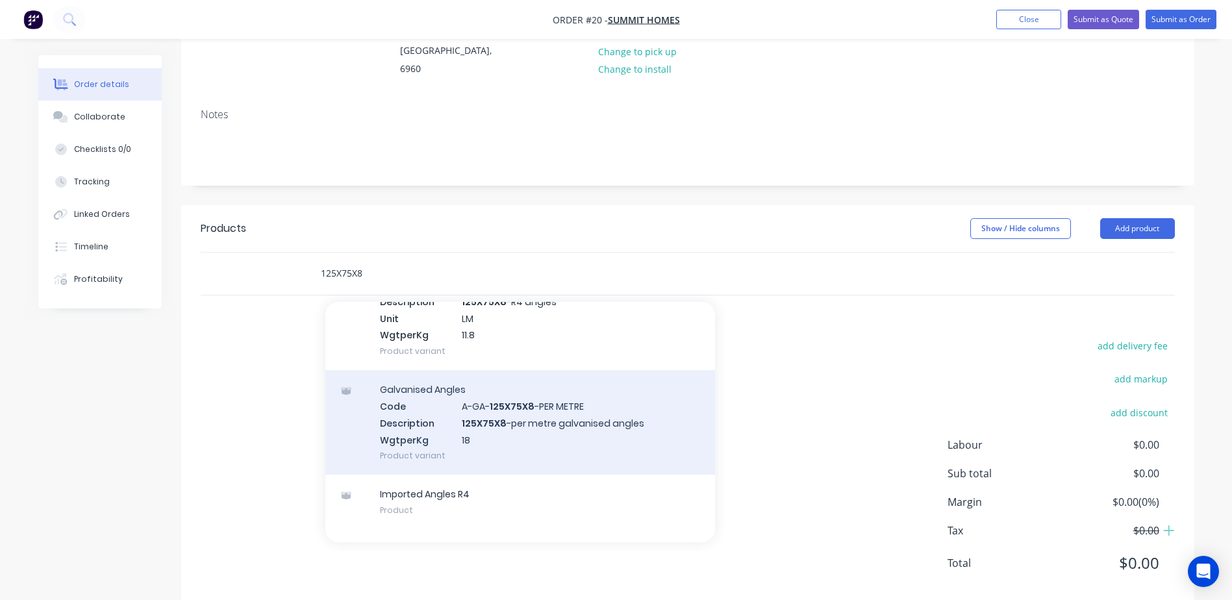
type input "125X75X8"
click at [520, 425] on div "Galvanised Angles Code A-GA- 125X75X8 -PER METRE Description 125X75X8 -per metr…" at bounding box center [520, 422] width 390 height 105
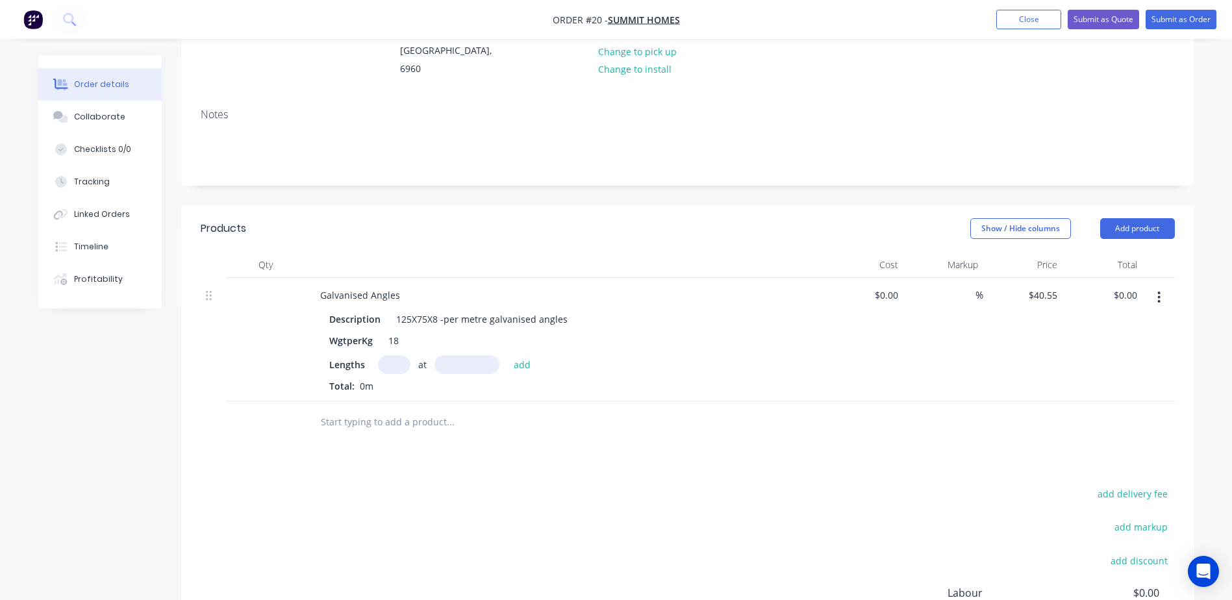
click at [385, 355] on input "text" at bounding box center [394, 364] width 32 height 19
type input "1"
type input "3mm"
click at [530, 355] on div "1 at 3mm add" at bounding box center [458, 364] width 160 height 19
click at [524, 355] on button "add" at bounding box center [522, 364] width 31 height 18
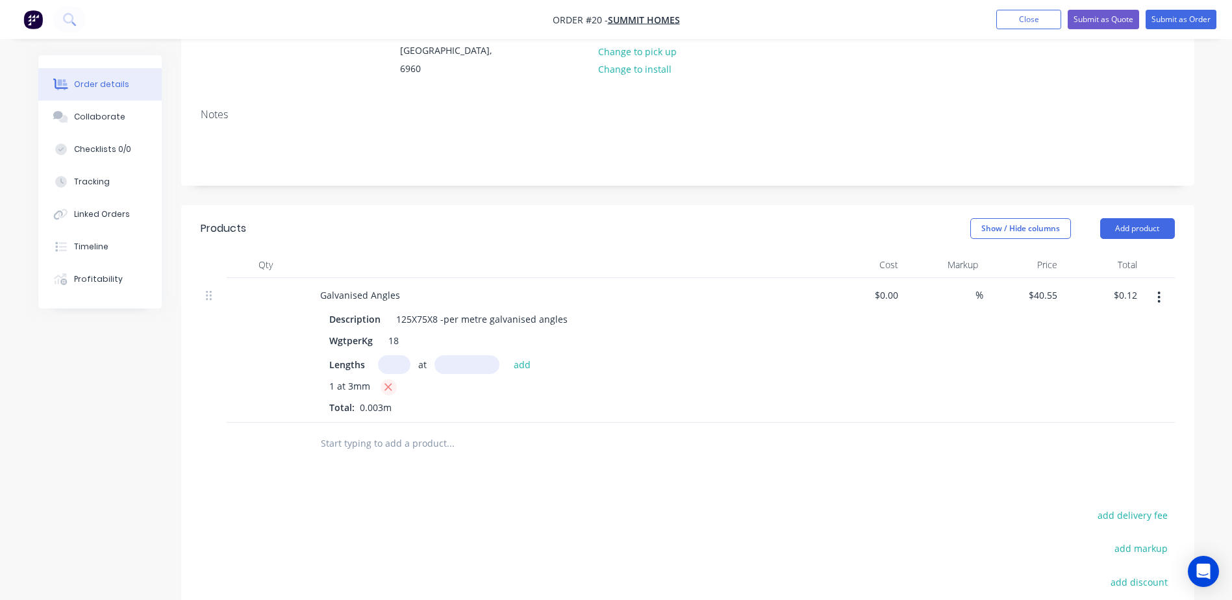
click at [385, 381] on icon "button" at bounding box center [388, 387] width 8 height 12
type input "$0.00"
click at [397, 355] on input "text" at bounding box center [394, 364] width 32 height 19
type input "1"
type input "3000mm"
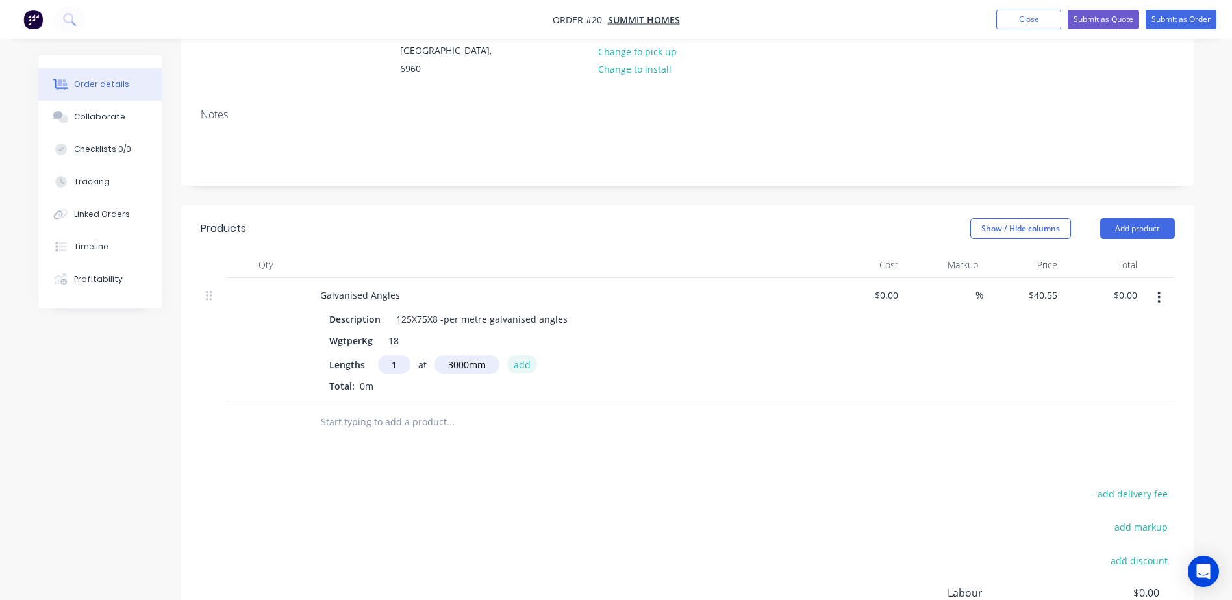
click at [533, 355] on button "add" at bounding box center [522, 364] width 31 height 18
type input "$121.65"
click at [410, 430] on input "text" at bounding box center [450, 443] width 260 height 26
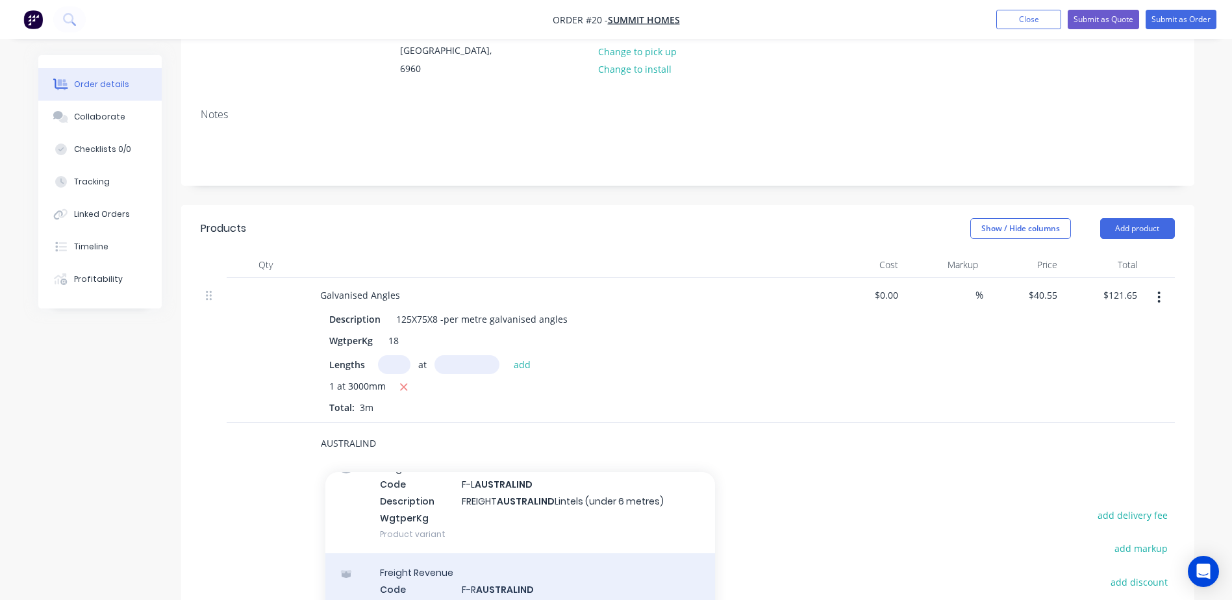
scroll to position [260, 0]
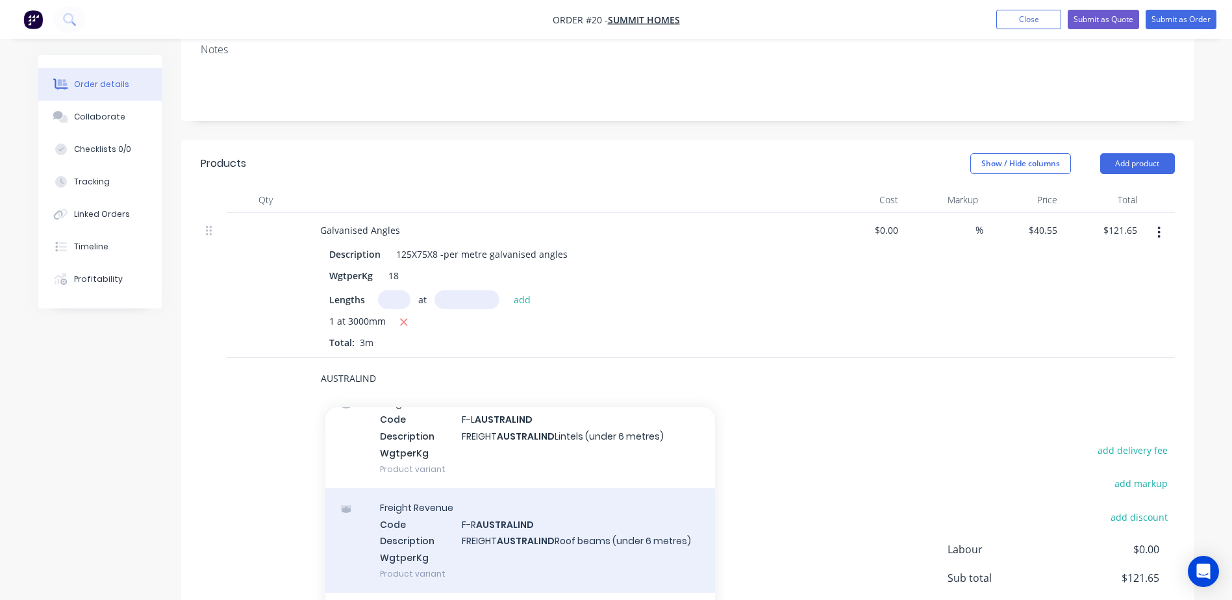
type input "AUSTRALIND"
click at [452, 541] on div "Freight Revenue Code F-R AUSTRALIND Description FREIGHT AUSTRALIND Roof beams (…" at bounding box center [520, 540] width 390 height 105
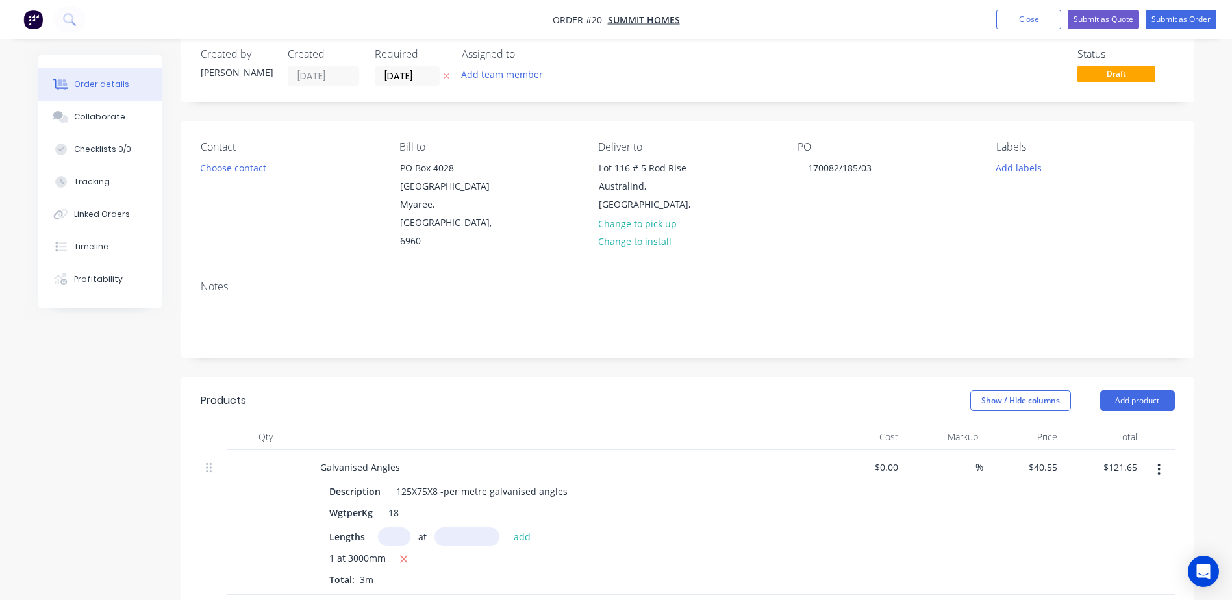
scroll to position [0, 0]
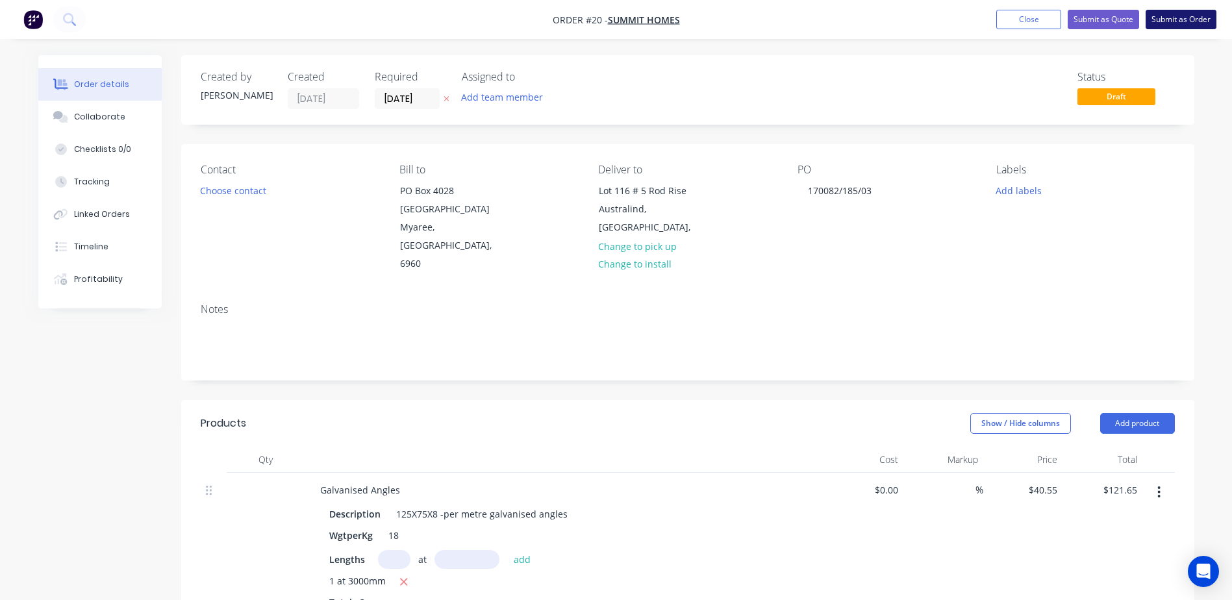
click at [1184, 15] on button "Submit as Order" at bounding box center [1180, 19] width 71 height 19
